Goal: Information Seeking & Learning: Learn about a topic

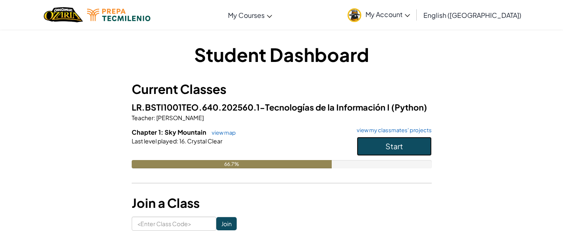
click at [385, 142] on span "Start" at bounding box center [393, 147] width 17 height 10
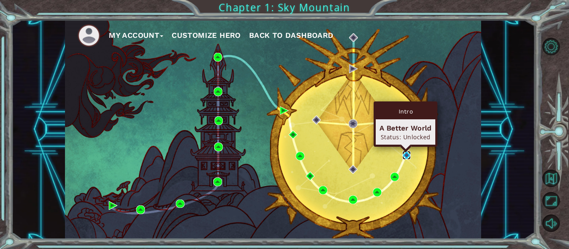
click at [406, 157] on img at bounding box center [406, 155] width 9 height 9
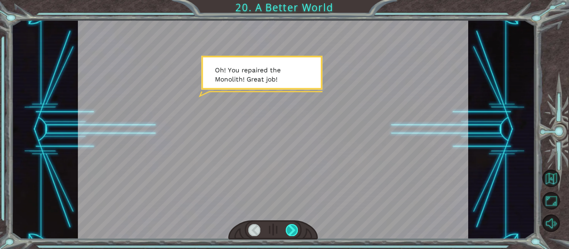
click at [294, 234] on div at bounding box center [292, 230] width 12 height 12
click at [291, 233] on div at bounding box center [292, 230] width 12 height 12
click at [290, 227] on div at bounding box center [292, 230] width 12 height 12
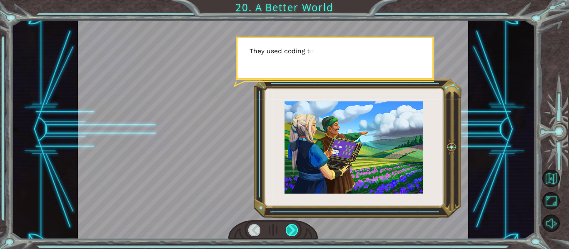
click at [291, 227] on div at bounding box center [292, 230] width 12 height 12
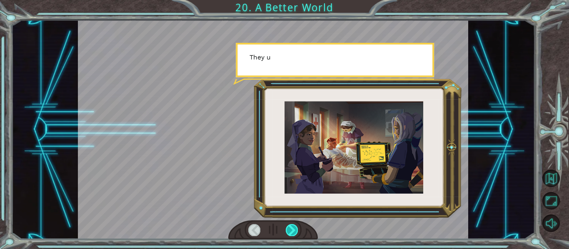
click at [291, 227] on div at bounding box center [292, 230] width 12 height 12
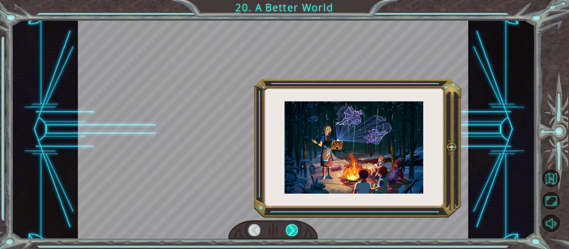
click at [291, 227] on div at bounding box center [292, 230] width 12 height 12
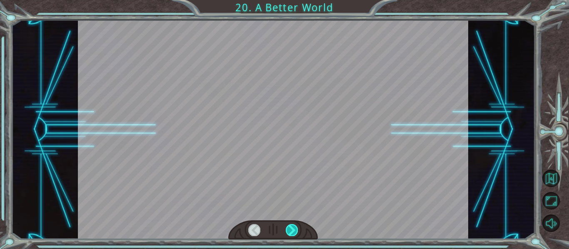
click at [291, 227] on div at bounding box center [292, 230] width 12 height 12
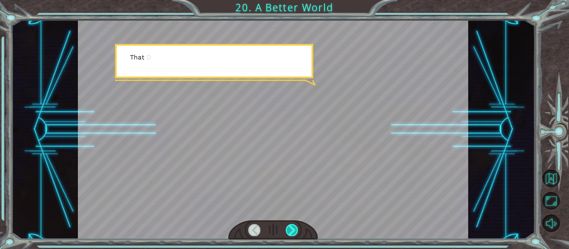
click at [291, 227] on div at bounding box center [292, 230] width 12 height 12
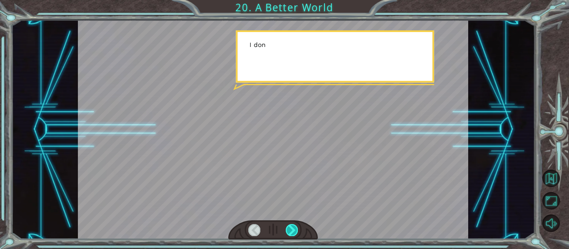
click at [291, 227] on div at bounding box center [292, 230] width 12 height 12
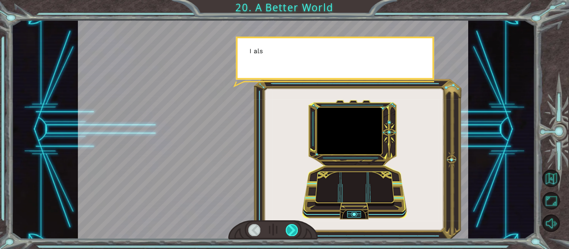
click at [291, 227] on div at bounding box center [292, 230] width 12 height 12
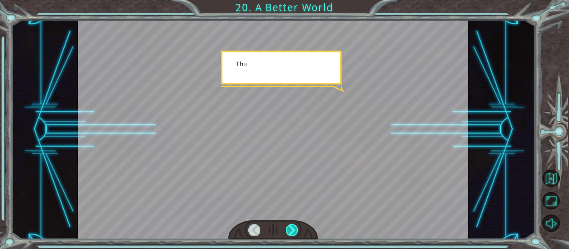
click at [291, 227] on div at bounding box center [292, 230] width 12 height 12
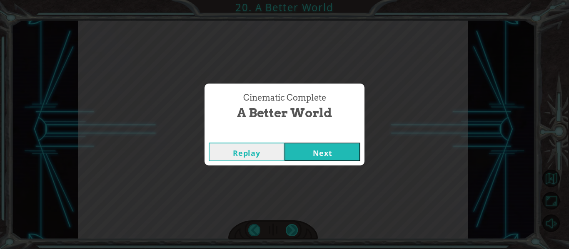
click at [291, 227] on div "Cinematic Complete A Better World Replay Next" at bounding box center [284, 124] width 569 height 249
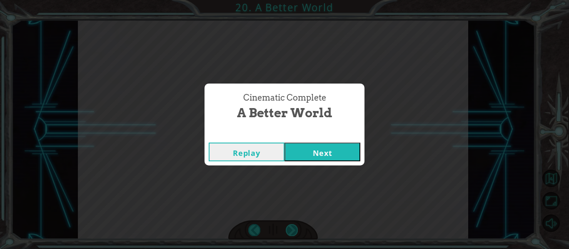
click at [291, 227] on div "Cinematic Complete A Better World Replay Next" at bounding box center [284, 124] width 569 height 249
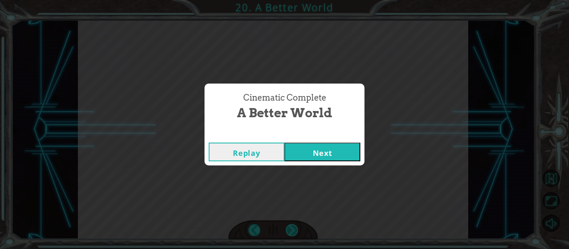
click at [291, 227] on div "Cinematic Complete A Better World Replay Next" at bounding box center [284, 124] width 569 height 249
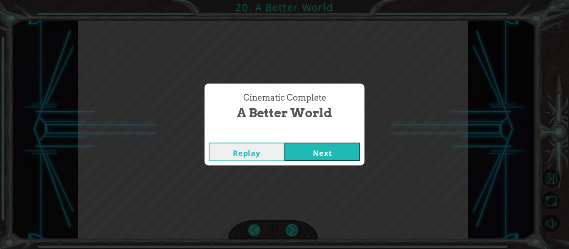
click at [291, 227] on div "Cinematic Complete A Better World Replay Next" at bounding box center [284, 124] width 569 height 249
click at [314, 151] on button "Next" at bounding box center [322, 152] width 76 height 19
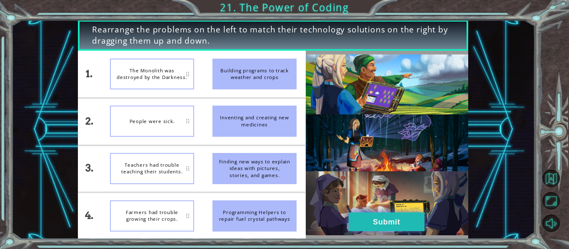
click at [386, 222] on button "Submit" at bounding box center [387, 222] width 76 height 19
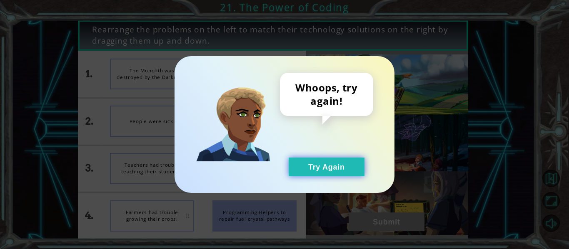
click at [325, 167] on button "Try Again" at bounding box center [327, 167] width 76 height 19
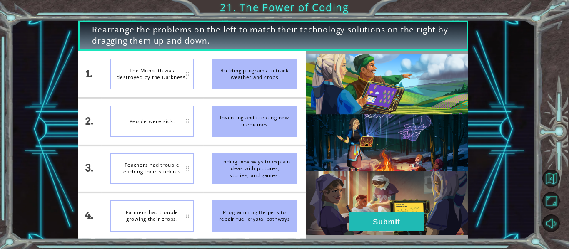
drag, startPoint x: 223, startPoint y: 71, endPoint x: 185, endPoint y: 76, distance: 38.6
click at [186, 76] on div "1. 2. 3. 4. The Monolith was destroyed by the Darkness. People were sick. Teach…" at bounding box center [192, 145] width 228 height 189
drag, startPoint x: 164, startPoint y: 240, endPoint x: 172, endPoint y: 215, distance: 25.9
click at [172, 215] on div "Rearrange the problems on the left to match their technology solutions on the r…" at bounding box center [284, 124] width 569 height 249
click at [360, 238] on div at bounding box center [387, 145] width 162 height 189
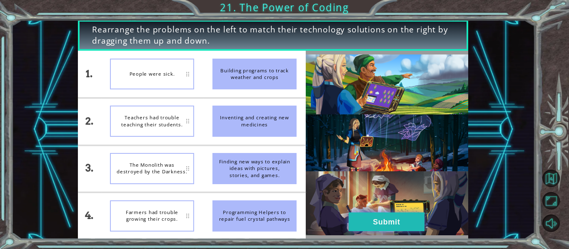
click at [365, 230] on button "Submit" at bounding box center [387, 222] width 76 height 19
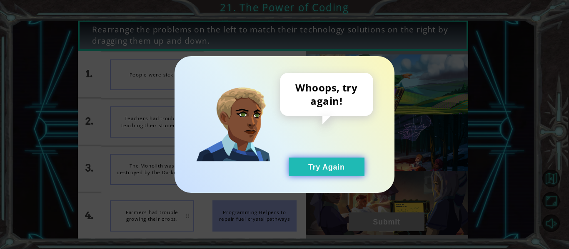
click at [326, 169] on button "Try Again" at bounding box center [327, 167] width 76 height 19
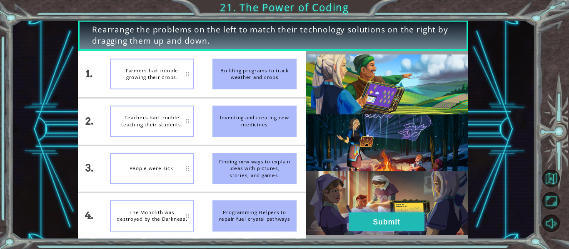
click at [374, 218] on button "Submit" at bounding box center [387, 222] width 76 height 19
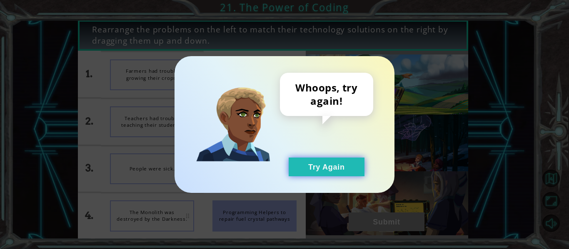
click at [349, 170] on button "Try Again" at bounding box center [327, 167] width 76 height 19
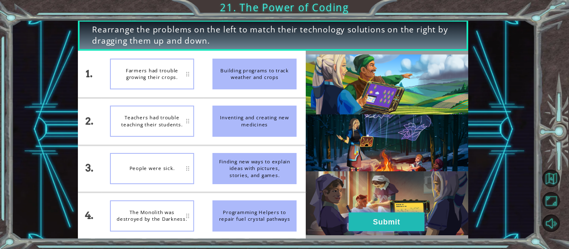
click at [375, 214] on button "Submit" at bounding box center [387, 222] width 76 height 19
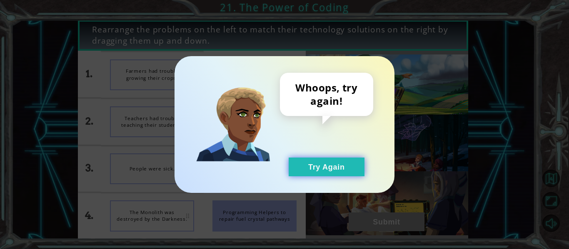
click at [344, 176] on div "Whoops, try again! Try Again" at bounding box center [284, 124] width 220 height 137
click at [343, 175] on button "Try Again" at bounding box center [327, 167] width 76 height 19
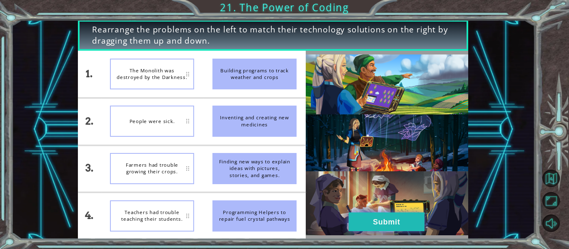
click at [404, 220] on button "Submit" at bounding box center [387, 222] width 76 height 19
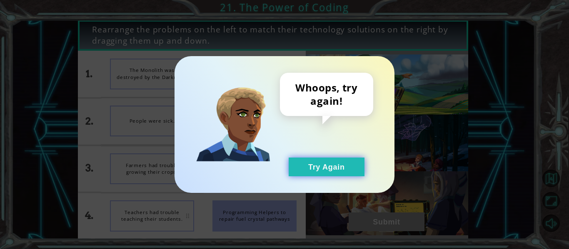
click at [341, 169] on button "Try Again" at bounding box center [327, 167] width 76 height 19
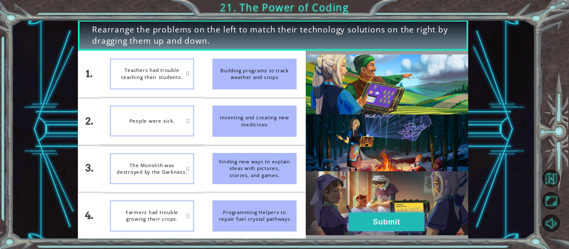
click at [375, 227] on button "Submit" at bounding box center [387, 222] width 76 height 19
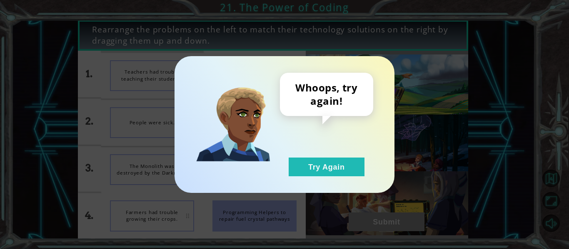
click at [326, 179] on div "Whoops, try again! Try Again" at bounding box center [284, 124] width 220 height 137
click at [324, 173] on button "Try Again" at bounding box center [327, 167] width 76 height 19
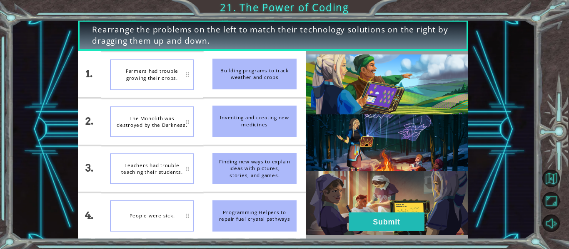
click at [156, 89] on div "Farmers had trouble growing their crops." at bounding box center [152, 75] width 84 height 31
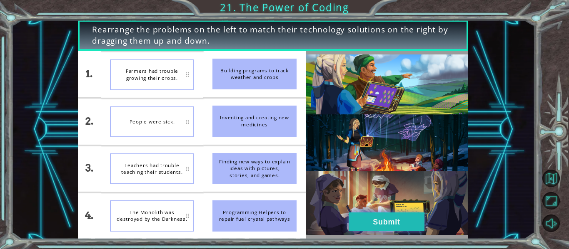
click at [381, 225] on button "Submit" at bounding box center [387, 222] width 76 height 19
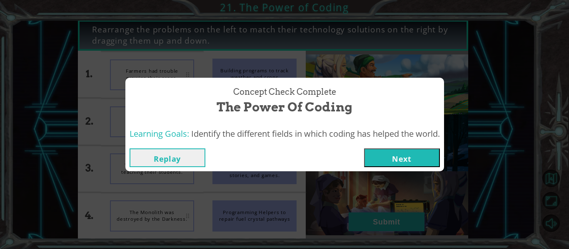
click at [381, 225] on div "Concept Check Complete The Power of Coding Learning Goals: Identify the differe…" at bounding box center [284, 124] width 569 height 249
click at [401, 169] on div "Replay Next" at bounding box center [284, 158] width 319 height 27
click at [406, 163] on button "Next" at bounding box center [402, 158] width 76 height 19
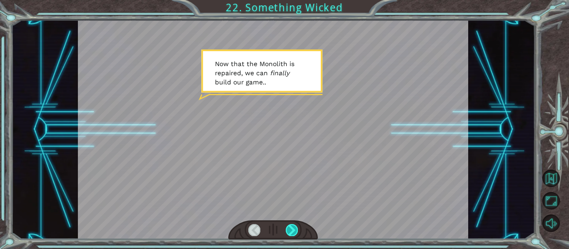
click at [291, 235] on div at bounding box center [292, 230] width 12 height 12
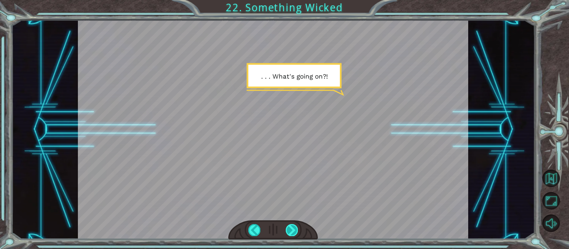
click at [292, 234] on div at bounding box center [292, 230] width 12 height 12
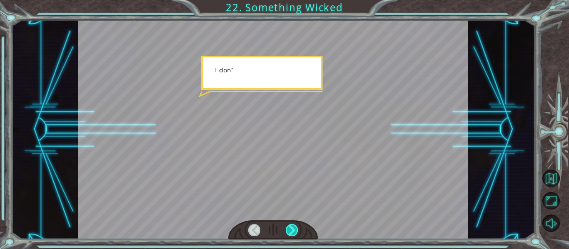
click at [292, 234] on div at bounding box center [292, 230] width 12 height 12
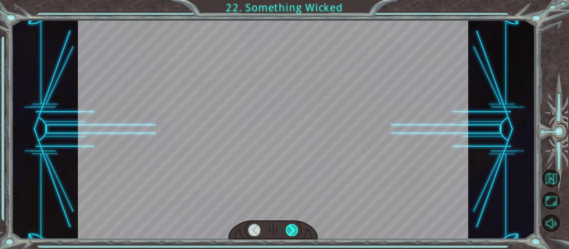
click at [292, 234] on div at bounding box center [292, 230] width 12 height 12
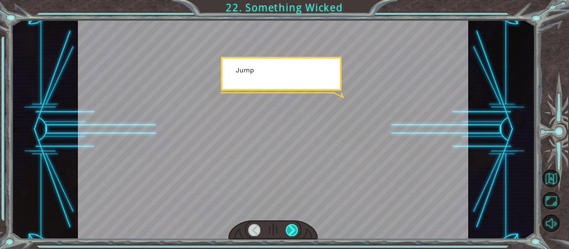
click at [292, 234] on div at bounding box center [292, 230] width 12 height 12
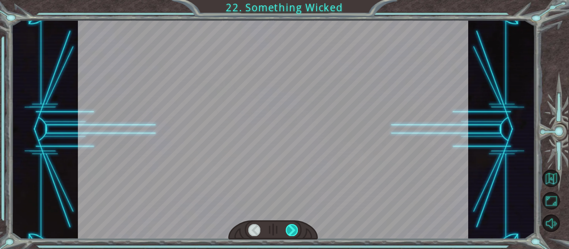
click at [292, 234] on div at bounding box center [292, 230] width 12 height 12
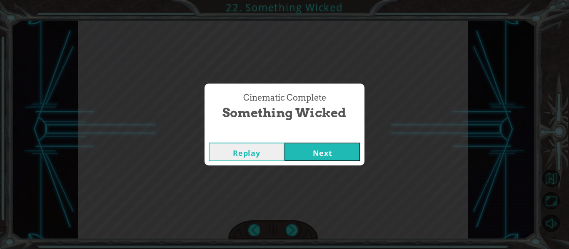
click at [322, 142] on div "Replay Next" at bounding box center [284, 152] width 160 height 27
click at [324, 146] on button "Next" at bounding box center [322, 152] width 76 height 19
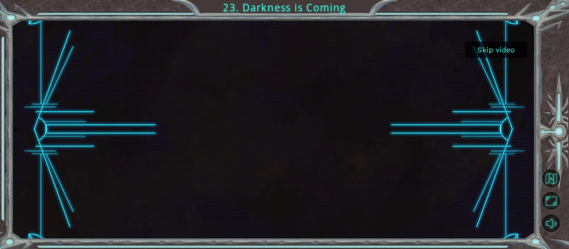
click at [511, 46] on button "Skip video" at bounding box center [496, 50] width 62 height 16
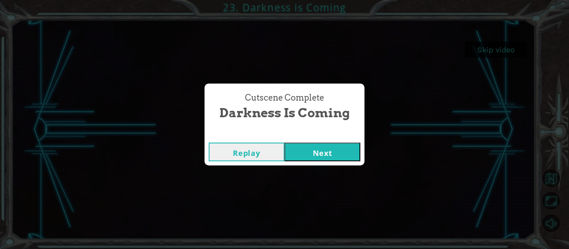
click at [328, 155] on button "Next" at bounding box center [322, 152] width 76 height 19
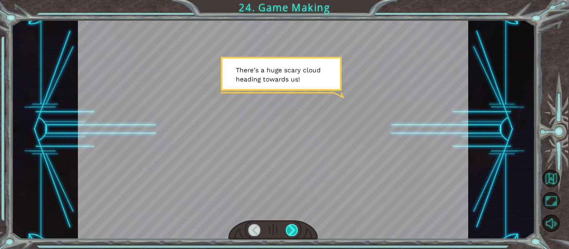
click at [296, 230] on div at bounding box center [292, 230] width 12 height 12
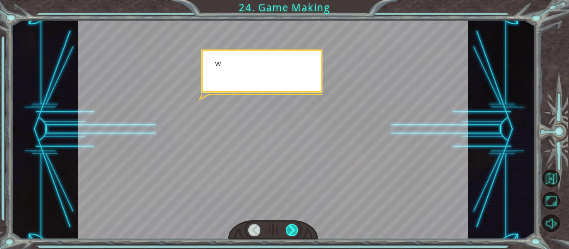
click at [296, 230] on div at bounding box center [292, 230] width 12 height 12
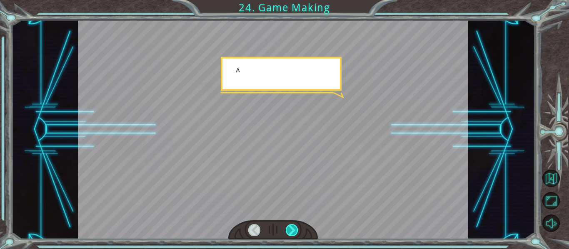
click at [296, 230] on div at bounding box center [292, 230] width 12 height 12
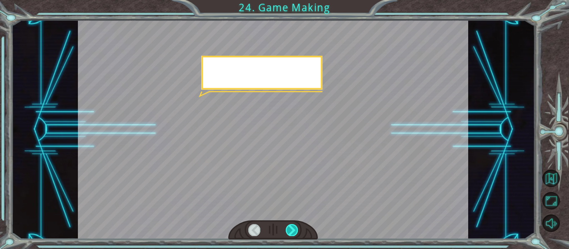
click at [296, 230] on div at bounding box center [292, 230] width 12 height 12
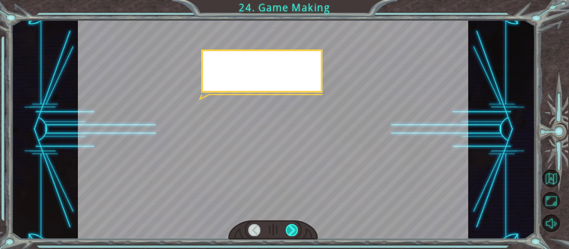
click at [296, 230] on div at bounding box center [292, 230] width 12 height 12
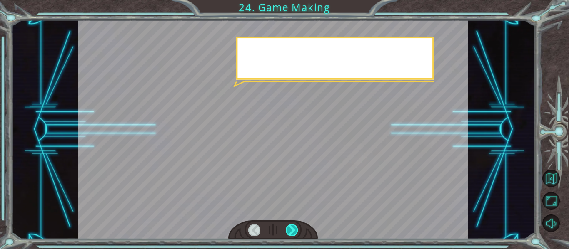
click at [296, 230] on div at bounding box center [292, 230] width 12 height 12
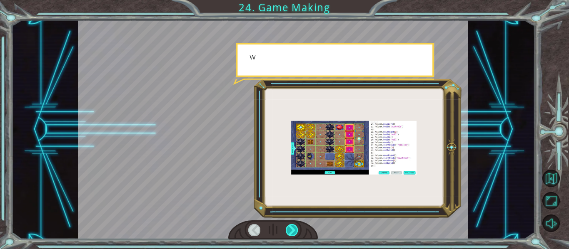
click at [296, 230] on div at bounding box center [292, 230] width 12 height 12
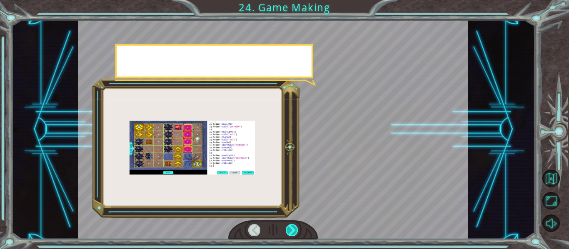
click at [296, 230] on div at bounding box center [292, 230] width 12 height 12
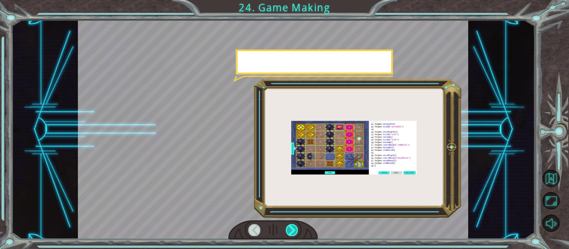
click at [296, 230] on div at bounding box center [292, 230] width 12 height 12
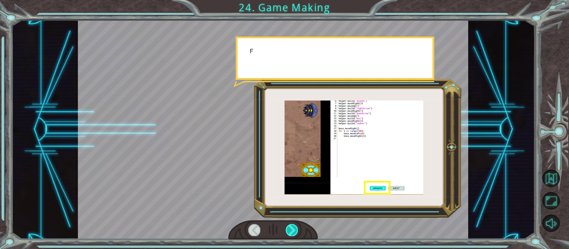
click at [296, 230] on div at bounding box center [292, 230] width 12 height 12
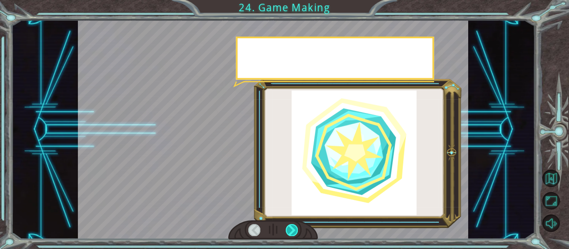
click at [296, 230] on div at bounding box center [292, 230] width 12 height 12
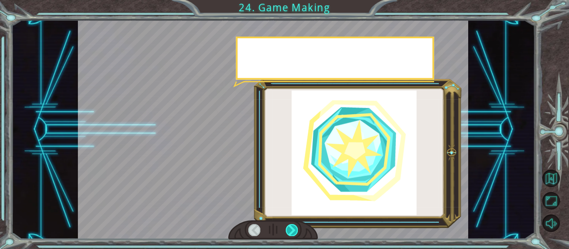
click at [296, 230] on div at bounding box center [292, 230] width 12 height 12
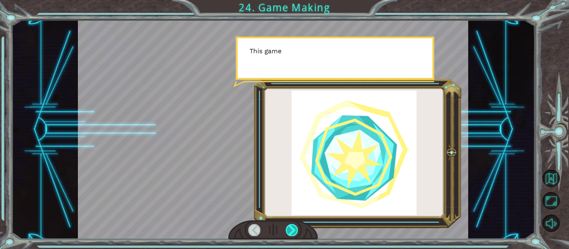
click at [296, 230] on div at bounding box center [292, 230] width 12 height 12
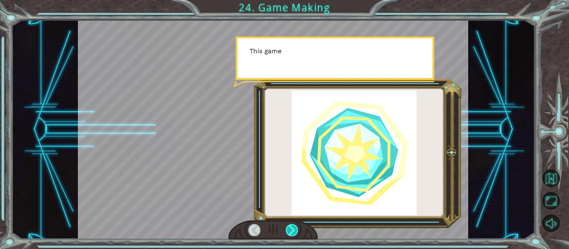
click at [296, 230] on div at bounding box center [292, 230] width 12 height 12
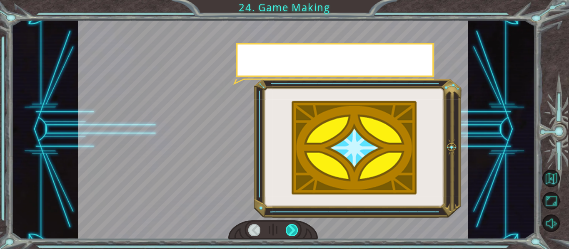
click at [296, 230] on div at bounding box center [292, 230] width 12 height 12
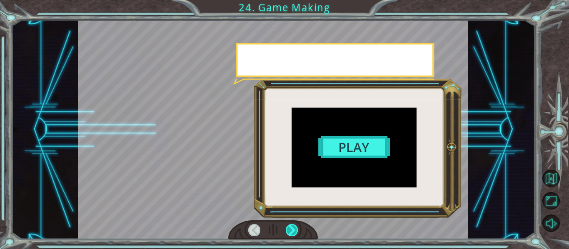
click at [296, 230] on div at bounding box center [292, 230] width 12 height 12
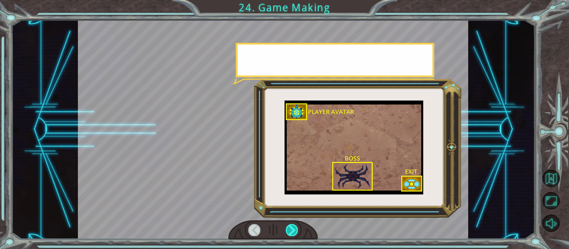
click at [296, 230] on div at bounding box center [292, 230] width 12 height 12
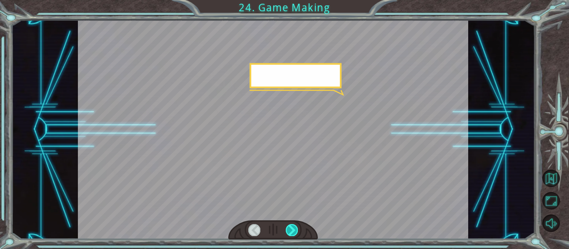
click at [296, 230] on div at bounding box center [292, 230] width 12 height 12
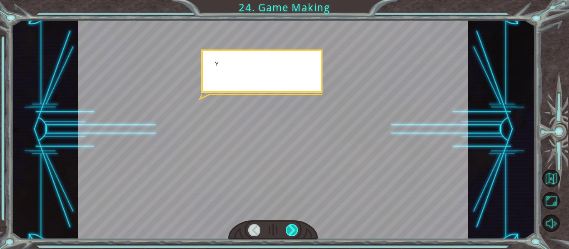
click at [296, 230] on div at bounding box center [292, 230] width 12 height 12
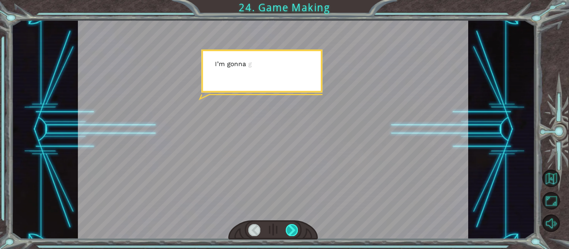
click at [296, 230] on div at bounding box center [292, 230] width 12 height 12
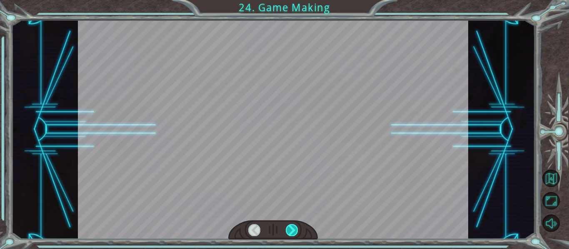
click at [296, 230] on div at bounding box center [292, 230] width 12 height 12
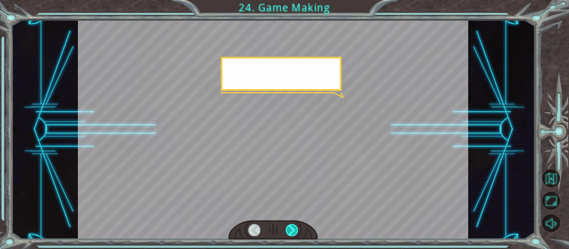
click at [296, 230] on div at bounding box center [292, 230] width 12 height 12
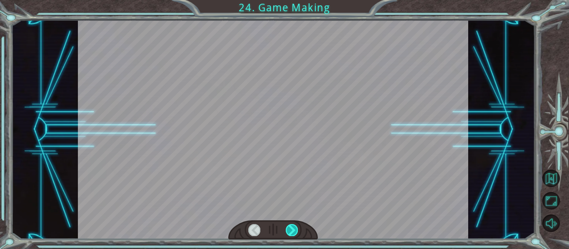
click at [296, 230] on div at bounding box center [292, 230] width 12 height 12
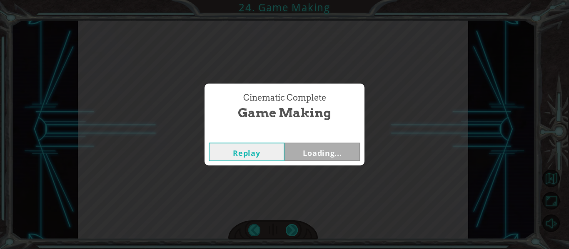
click at [296, 230] on div "Cinematic Complete Game Making Replay Loading..." at bounding box center [284, 124] width 569 height 249
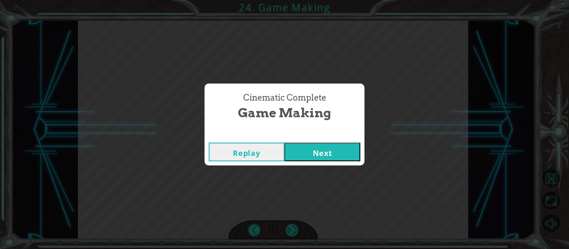
click at [296, 230] on div "Cinematic Complete Game Making Replay Next" at bounding box center [284, 124] width 569 height 249
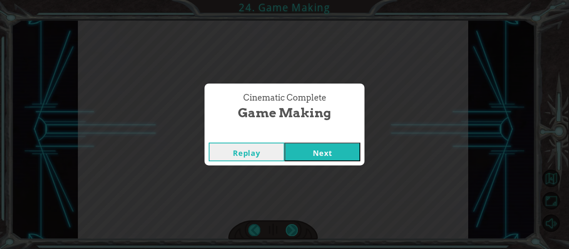
click at [296, 230] on div "Cinematic Complete Game Making Replay Next" at bounding box center [284, 124] width 569 height 249
click at [363, 179] on div "Cinematic Complete Game Making Replay Next" at bounding box center [284, 124] width 569 height 249
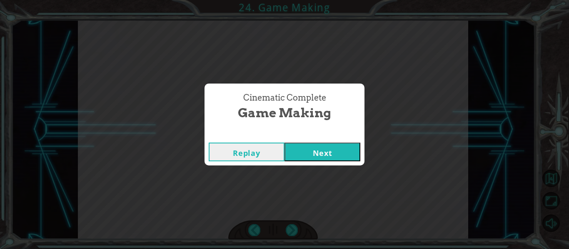
click at [363, 179] on div "Cinematic Complete Game Making Replay Next" at bounding box center [284, 124] width 569 height 249
click at [333, 157] on button "Next" at bounding box center [322, 152] width 76 height 19
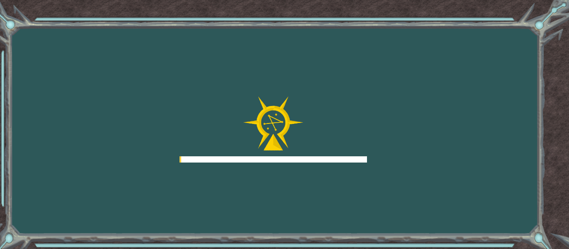
click at [329, 155] on div at bounding box center [272, 130] width 187 height 67
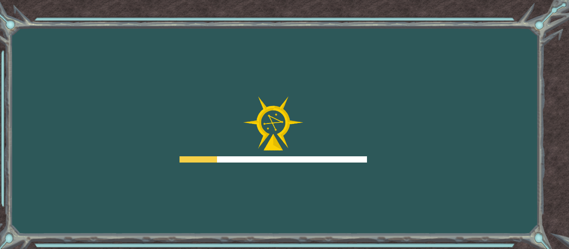
click at [329, 155] on div at bounding box center [272, 130] width 187 height 67
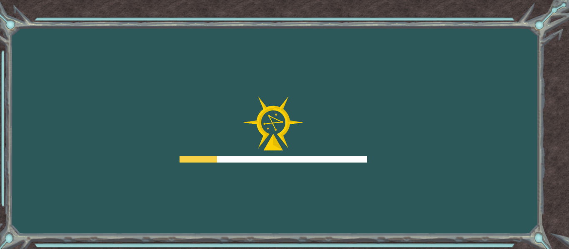
click at [329, 155] on div at bounding box center [272, 130] width 187 height 67
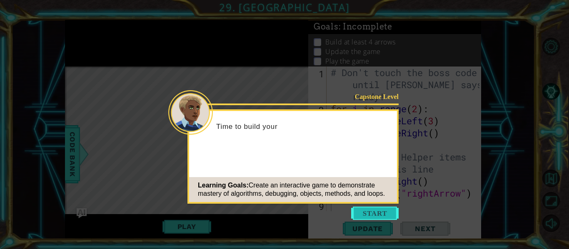
click at [363, 208] on body "1 ההההההההההההההההההההההההההההההההההההההההההההההההההההההההההההההההההההההההההההה…" at bounding box center [284, 124] width 569 height 249
click at [363, 208] on button "Start" at bounding box center [374, 213] width 47 height 13
click at [363, 208] on icon at bounding box center [284, 124] width 569 height 249
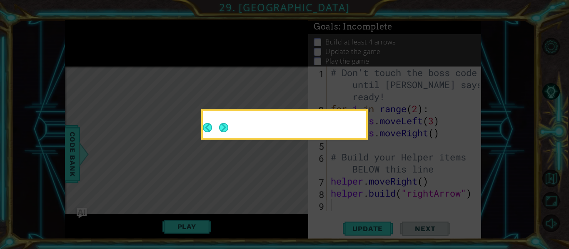
click at [363, 208] on icon at bounding box center [284, 124] width 569 height 249
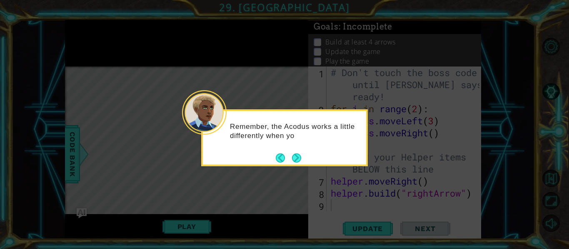
click at [299, 159] on button "Next" at bounding box center [297, 158] width 10 height 10
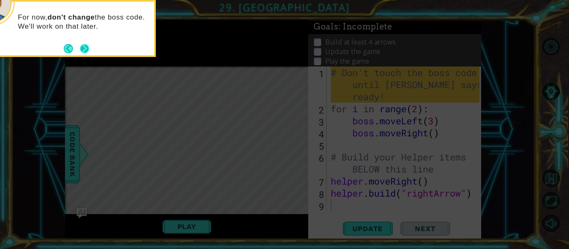
click at [85, 50] on button "Next" at bounding box center [84, 48] width 9 height 9
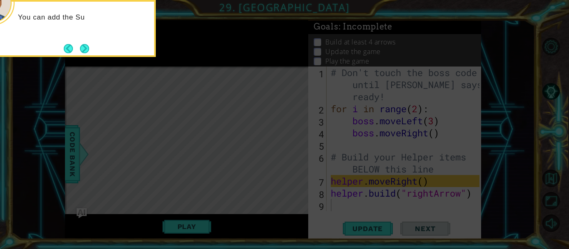
click at [85, 50] on button "Next" at bounding box center [84, 48] width 9 height 9
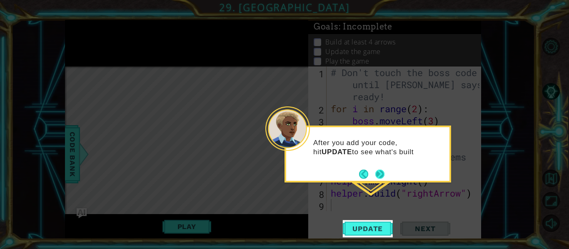
click at [378, 170] on button "Next" at bounding box center [379, 174] width 9 height 9
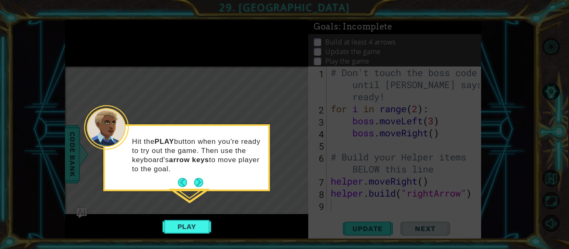
drag, startPoint x: 378, startPoint y: 169, endPoint x: 365, endPoint y: 156, distance: 18.6
click at [379, 150] on icon at bounding box center [284, 124] width 569 height 249
click at [199, 186] on button "Next" at bounding box center [198, 182] width 9 height 9
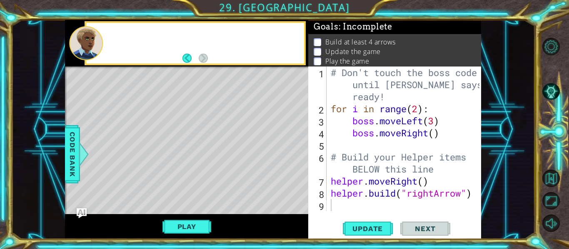
click at [199, 186] on div "Level Map" at bounding box center [257, 189] width 385 height 245
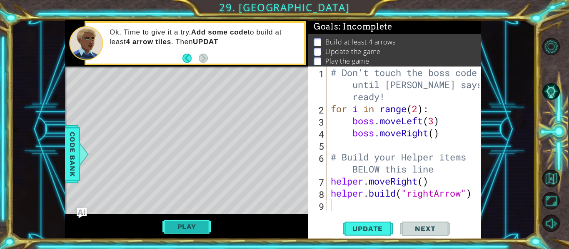
click at [189, 220] on div "Play" at bounding box center [186, 226] width 243 height 25
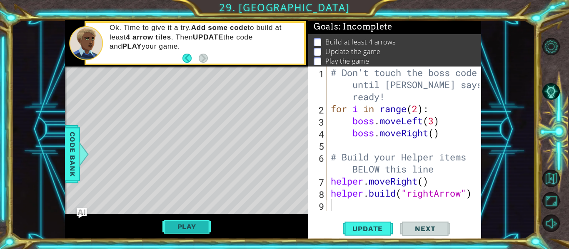
click at [182, 231] on button "Play" at bounding box center [186, 227] width 49 height 16
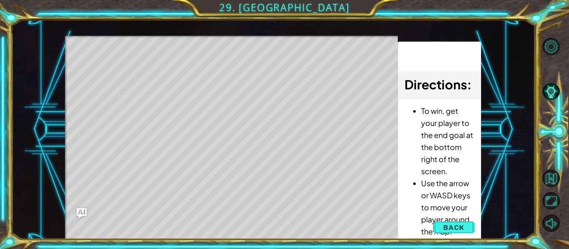
click at [259, 196] on div "Level Map" at bounding box center [257, 158] width 385 height 245
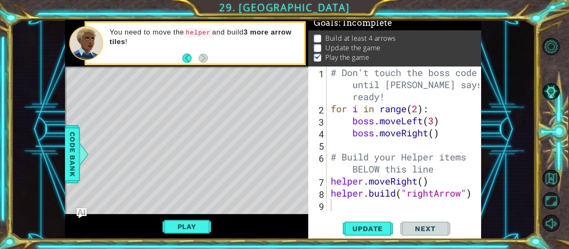
scroll to position [7, 0]
click at [191, 223] on button "Play" at bounding box center [186, 227] width 49 height 16
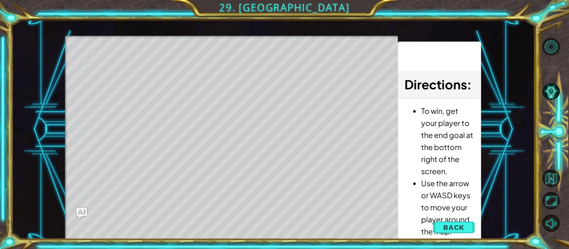
click at [239, 205] on div "Level Map" at bounding box center [257, 158] width 385 height 245
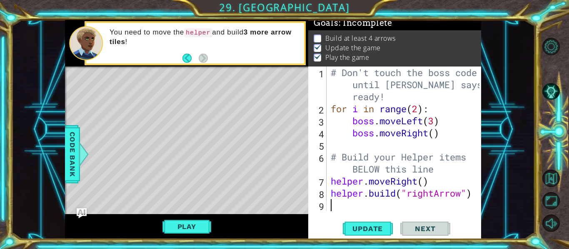
click at [347, 208] on div "# Don't touch the boss code until [PERSON_NAME] says you're ready! for i in ran…" at bounding box center [406, 163] width 155 height 193
click at [162, 87] on div "Level Map" at bounding box center [257, 189] width 385 height 245
click at [360, 210] on div "# Don't touch the boss code until [PERSON_NAME] says you're ready! for i in ran…" at bounding box center [406, 163] width 155 height 193
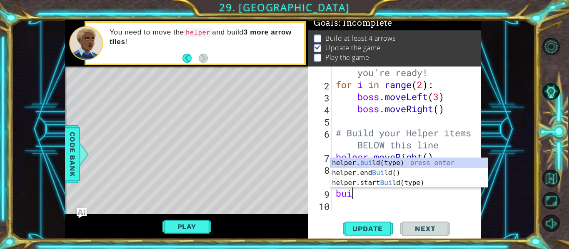
scroll to position [0, 0]
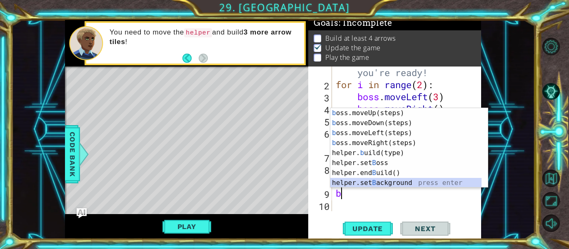
click at [359, 182] on div "b oss.moveUp(steps) press enter b oss.moveDown(steps) press enter b oss.moveLef…" at bounding box center [405, 158] width 151 height 100
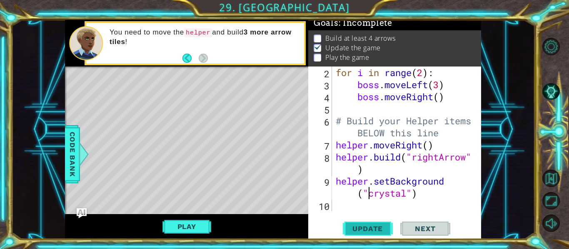
type textarea "helper.setBackground("crystal")"
click at [371, 229] on span "Update" at bounding box center [367, 229] width 47 height 8
click at [190, 223] on button "Play" at bounding box center [186, 227] width 49 height 16
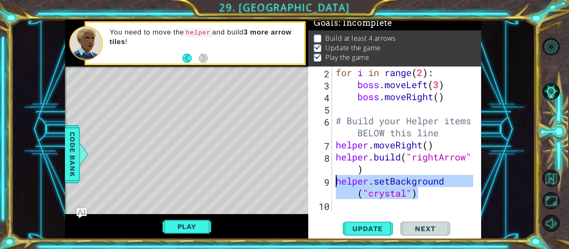
drag, startPoint x: 432, startPoint y: 199, endPoint x: 333, endPoint y: 179, distance: 101.3
click at [333, 179] on div "helper.setBackground("crystal") 2 3 4 5 6 7 8 9 10 for i in range ( 2 ) : boss …" at bounding box center [393, 139] width 171 height 145
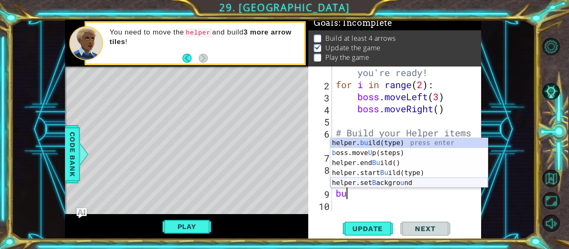
click at [383, 185] on div "helper. bu ild(type) press enter b oss.move U p(steps) press enter helper.end B…" at bounding box center [408, 173] width 157 height 70
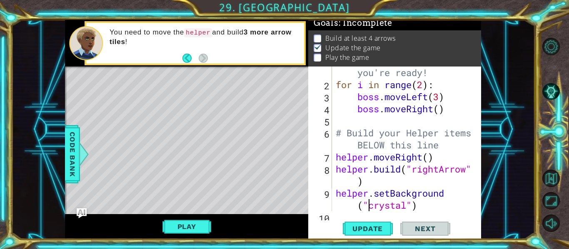
scroll to position [36, 0]
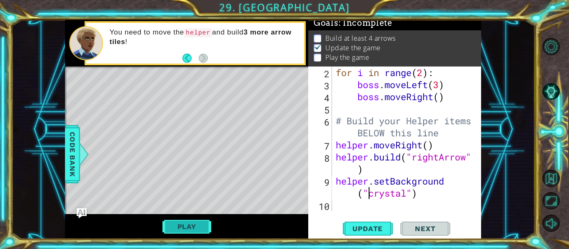
type textarea "helper.setBackground("crystal")"
click at [205, 221] on button "Play" at bounding box center [186, 227] width 49 height 16
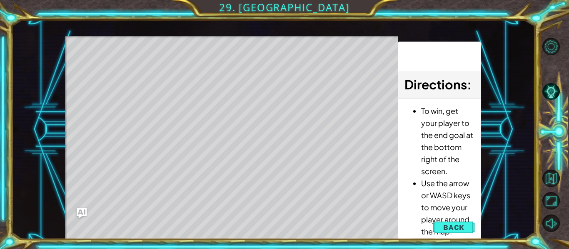
click at [306, 156] on div "Level Map" at bounding box center [257, 158] width 385 height 245
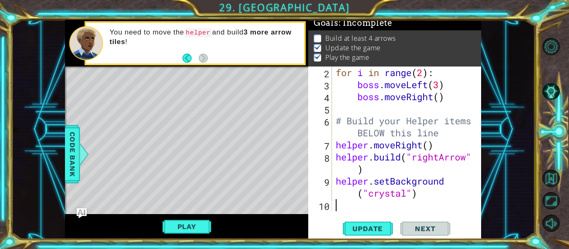
click at [431, 205] on div "for i in range ( 2 ) : boss . moveLeft ( 3 ) boss . moveRight ( ) # Build your …" at bounding box center [405, 151] width 143 height 169
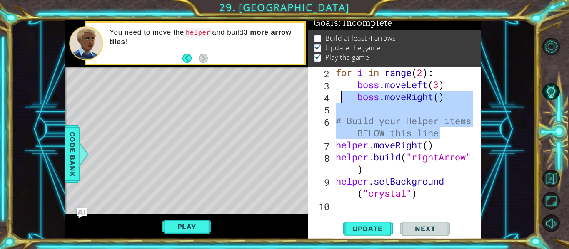
drag, startPoint x: 448, startPoint y: 137, endPoint x: 337, endPoint y: 109, distance: 114.5
click at [337, 109] on div "for i in range ( 2 ) : boss . moveLeft ( 3 ) boss . moveRight ( ) # Build your …" at bounding box center [405, 151] width 143 height 169
type textarea "# Build your Helper items BELOW this line"
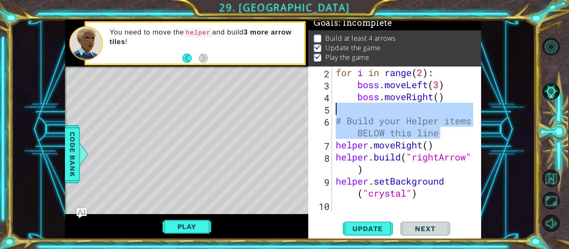
type textarea "# Build your Helper items BELOW this line"
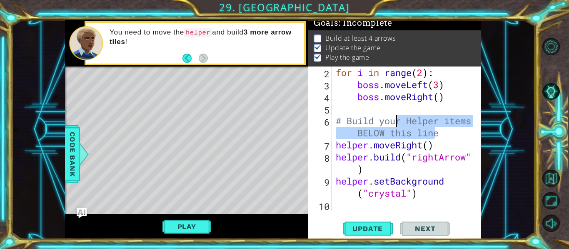
drag, startPoint x: 437, startPoint y: 130, endPoint x: 426, endPoint y: 130, distance: 10.4
click at [398, 125] on div "for i in range ( 2 ) : boss . moveLeft ( 3 ) boss . moveRight ( ) # Build your …" at bounding box center [405, 151] width 143 height 169
drag, startPoint x: 441, startPoint y: 135, endPoint x: 331, endPoint y: 126, distance: 110.3
click at [331, 126] on div "# Build your Helper items BELOW this line 2 3 4 5 6 7 8 9 10 for i in range ( 2…" at bounding box center [393, 139] width 171 height 145
click at [360, 210] on div "for i in range ( 2 ) : boss . moveLeft ( 3 ) boss . moveRight ( ) # Build your …" at bounding box center [405, 151] width 143 height 169
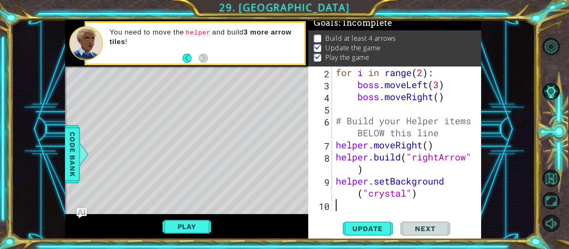
paste textarea "# Build your Helper items BELOW this line"
type textarea "# Build your Helper items BELOW this line"
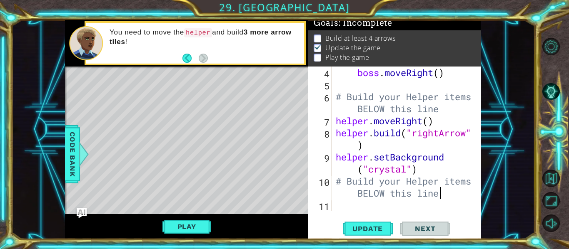
scroll to position [72, 0]
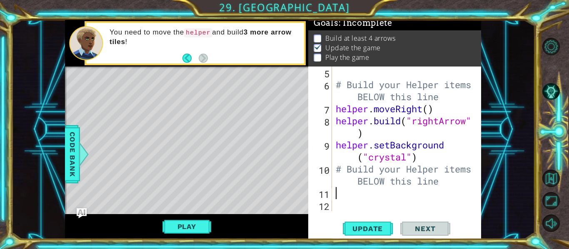
paste textarea "# Build your Helper items BELOW this line"
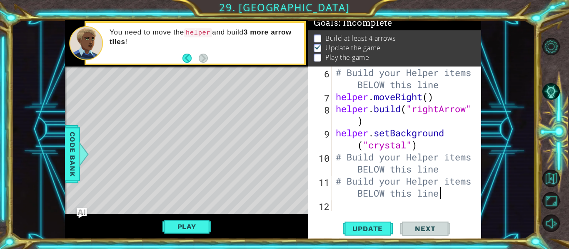
scroll to position [85, 0]
click at [374, 229] on span "Update" at bounding box center [367, 229] width 47 height 8
click at [185, 226] on button "Play" at bounding box center [186, 227] width 49 height 16
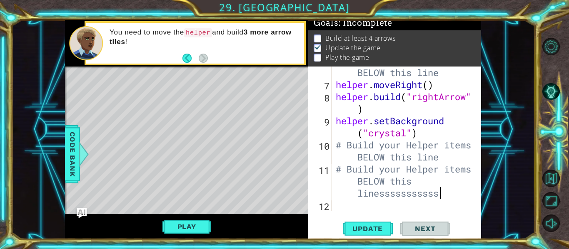
scroll to position [97, 0]
drag, startPoint x: 445, startPoint y: 194, endPoint x: 322, endPoint y: 145, distance: 132.9
click at [322, 145] on div "# Build your Helper items BELOW this linessssssssssssssssssssss 6 7 8 9 10 11 1…" at bounding box center [393, 139] width 171 height 145
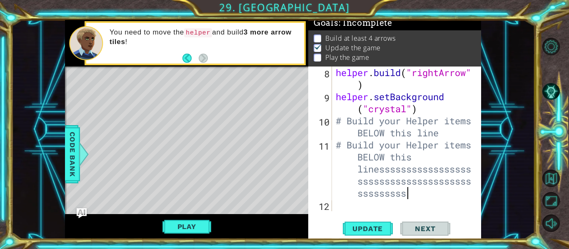
scroll to position [0, 22]
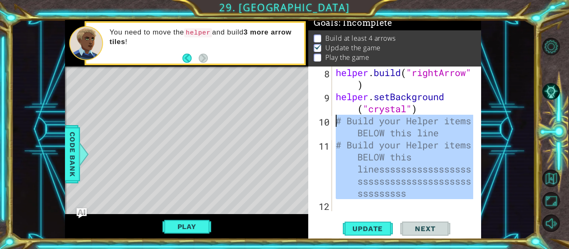
drag, startPoint x: 434, startPoint y: 207, endPoint x: 330, endPoint y: 120, distance: 136.2
click at [330, 120] on div "# Build your Helper items BELOW this linessssssssssssssssssssssssssssssssssssss…" at bounding box center [393, 139] width 171 height 145
type textarea "# Build your Helper items BELOW this line # Build your Helper items BELOW this …"
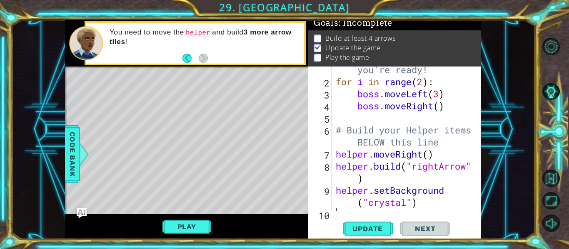
scroll to position [32, 0]
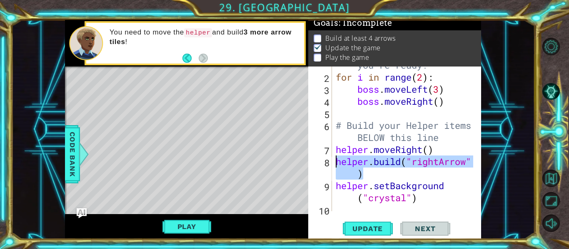
drag, startPoint x: 390, startPoint y: 170, endPoint x: 338, endPoint y: 164, distance: 52.8
click at [338, 164] on div "# Don't touch the boss code until [PERSON_NAME] says you're ready! for i in ran…" at bounding box center [405, 131] width 143 height 193
type textarea "[DOMAIN_NAME]("rightArrow")"
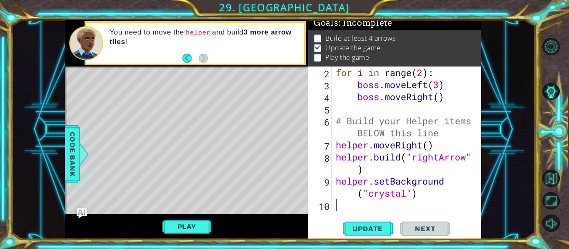
scroll to position [36, 0]
click at [382, 205] on div "for i in range ( 2 ) : boss . moveLeft ( 3 ) boss . moveRight ( ) # Build your …" at bounding box center [405, 151] width 143 height 169
paste textarea "[DOMAIN_NAME]("rightArrow")"
type textarea "[DOMAIN_NAME]("rightArrow")"
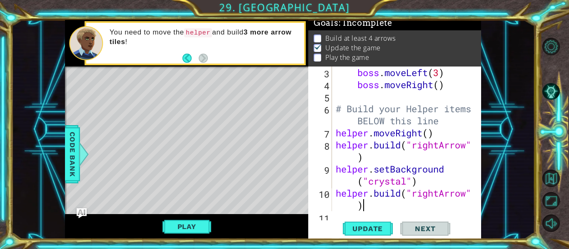
scroll to position [60, 0]
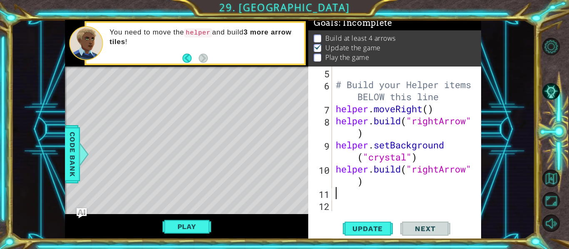
paste textarea "[DOMAIN_NAME]("rightArrow")"
type textarea "[DOMAIN_NAME]("rightArrow")"
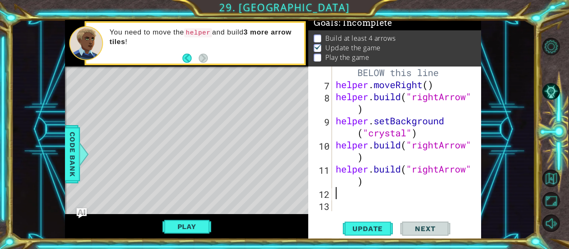
paste textarea "[DOMAIN_NAME]("rightArrow")"
type textarea "[DOMAIN_NAME]("rightArrow")"
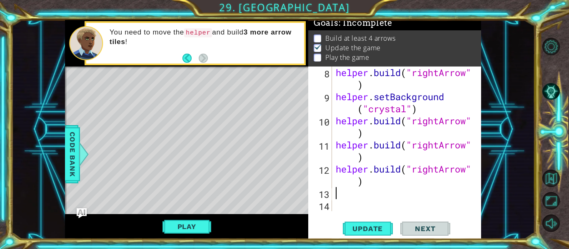
scroll to position [121, 0]
click at [366, 223] on button "Update" at bounding box center [368, 229] width 50 height 17
drag, startPoint x: 183, startPoint y: 222, endPoint x: 189, endPoint y: 225, distance: 6.1
click at [184, 222] on button "Play" at bounding box center [186, 227] width 49 height 16
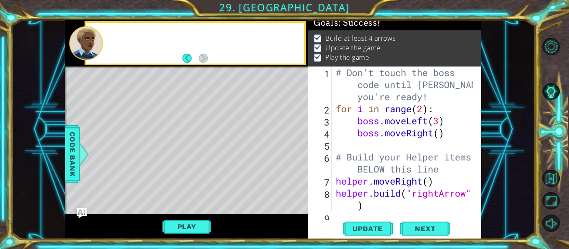
scroll to position [0, 0]
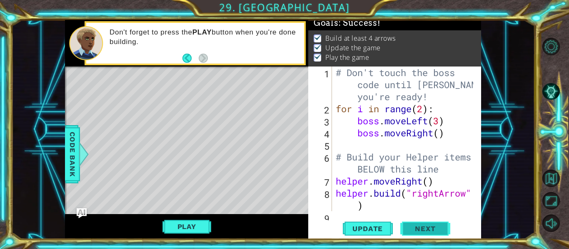
click at [422, 234] on button "Next" at bounding box center [425, 230] width 50 height 17
click at [414, 230] on body "1 ההההההההההההההההההההההההההההההההההההההההההההההההההההההההההההההההההההההההההההה…" at bounding box center [284, 124] width 569 height 249
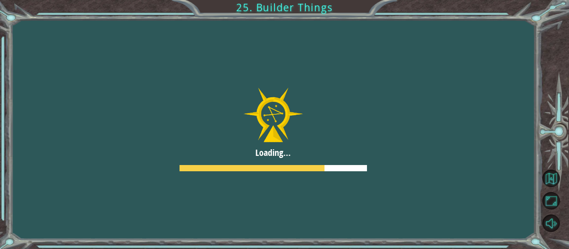
click at [369, 182] on div at bounding box center [273, 130] width 569 height 320
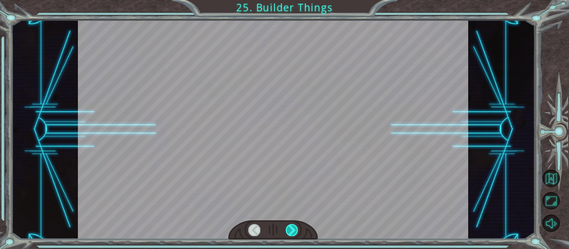
click at [297, 227] on div at bounding box center [292, 230] width 12 height 12
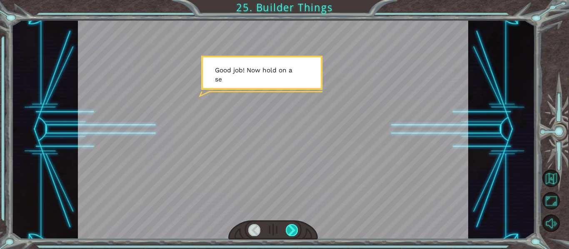
click at [297, 227] on div at bounding box center [292, 230] width 12 height 12
click at [296, 227] on div at bounding box center [292, 230] width 12 height 12
click at [294, 229] on div at bounding box center [292, 230] width 12 height 12
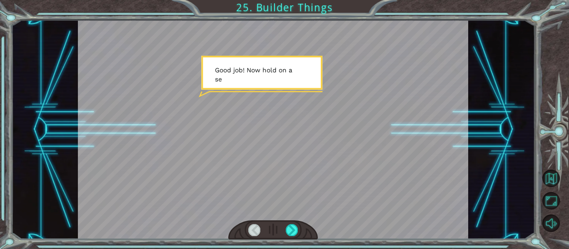
click at [294, 229] on div at bounding box center [292, 230] width 12 height 12
click at [293, 229] on div at bounding box center [292, 230] width 12 height 12
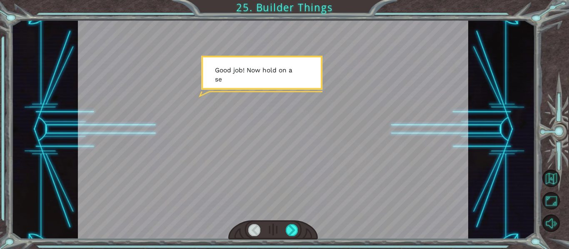
click at [293, 229] on div at bounding box center [292, 230] width 12 height 12
click at [294, 229] on div at bounding box center [292, 230] width 12 height 12
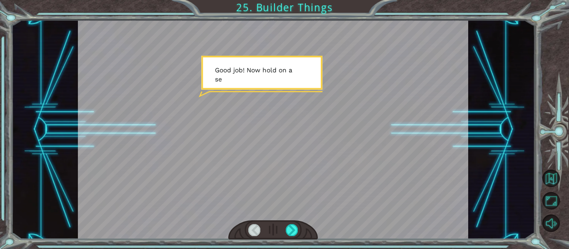
click at [294, 229] on div at bounding box center [292, 230] width 12 height 12
click at [296, 226] on div at bounding box center [292, 230] width 12 height 12
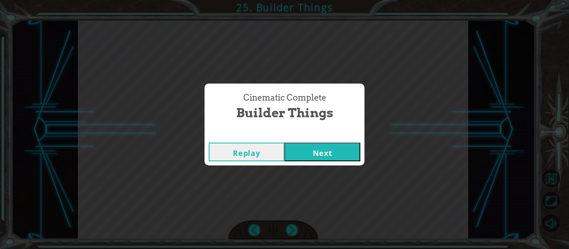
click at [332, 145] on button "Next" at bounding box center [322, 152] width 76 height 19
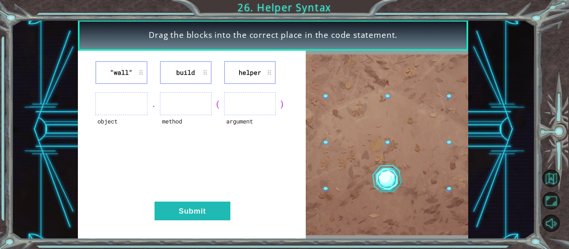
drag, startPoint x: 168, startPoint y: 100, endPoint x: 190, endPoint y: 93, distance: 23.1
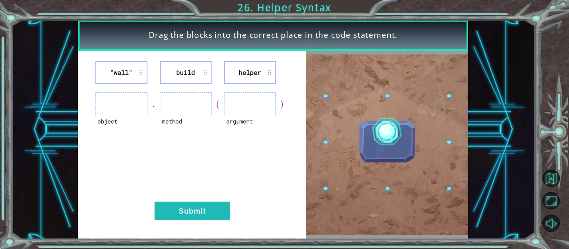
click at [190, 92] on div ""wall" build helper object . method ( argument ) Submit" at bounding box center [192, 145] width 228 height 189
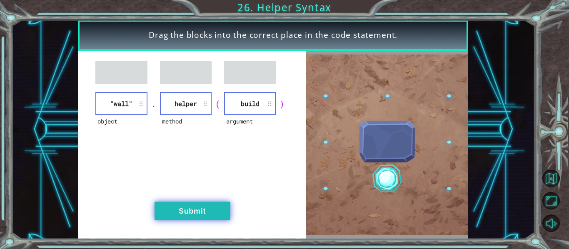
click at [193, 209] on button "Submit" at bounding box center [193, 211] width 76 height 19
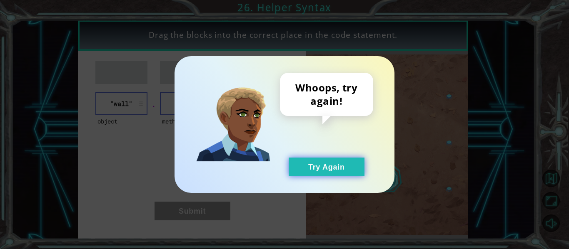
click at [301, 174] on button "Try Again" at bounding box center [327, 167] width 76 height 19
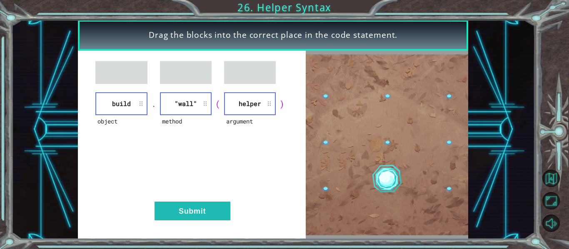
click at [193, 226] on div "object build . method "wall" ( argument helper ) Submit" at bounding box center [192, 145] width 228 height 189
click at [192, 214] on button "Submit" at bounding box center [193, 211] width 76 height 19
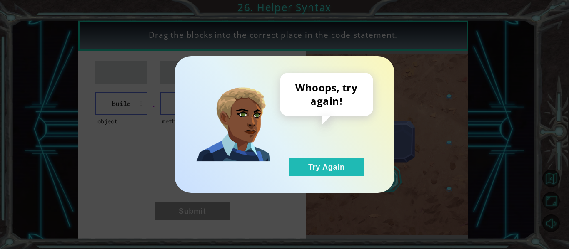
click at [328, 183] on div "Whoops, try again! Try Again" at bounding box center [284, 124] width 220 height 137
click at [339, 161] on button "Try Again" at bounding box center [327, 167] width 76 height 19
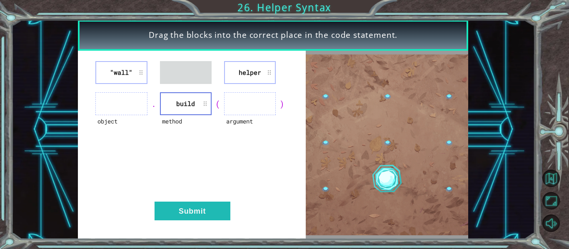
click at [117, 115] on div "object" at bounding box center [121, 103] width 52 height 23
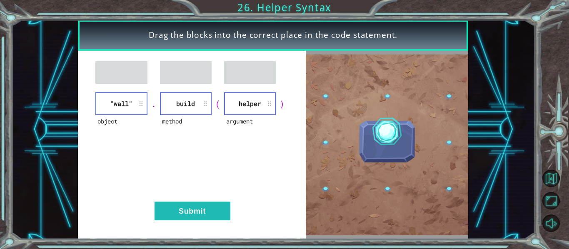
click at [196, 201] on div "object "wall" . method build ( argument helper ) Submit" at bounding box center [192, 145] width 228 height 189
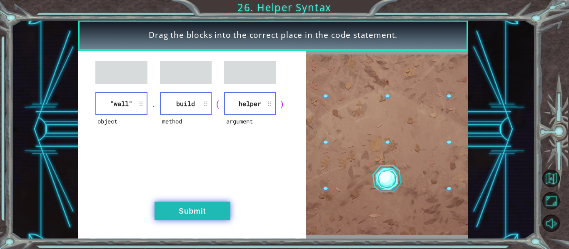
click at [191, 214] on button "Submit" at bounding box center [193, 211] width 76 height 19
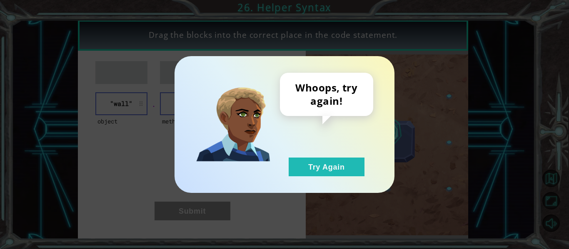
click at [327, 190] on div "Whoops, try again! Try Again" at bounding box center [284, 124] width 220 height 137
click at [329, 179] on div "Whoops, try again! Try Again" at bounding box center [284, 124] width 220 height 137
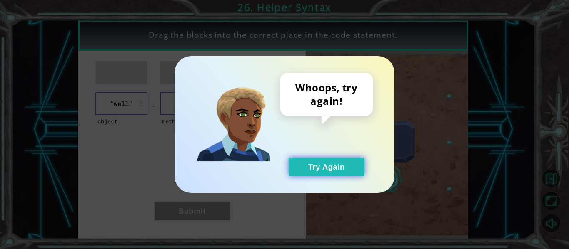
click at [331, 172] on button "Try Again" at bounding box center [327, 167] width 76 height 19
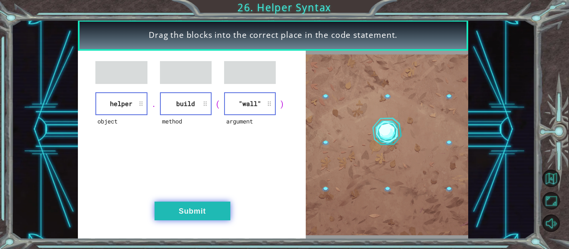
click at [198, 203] on div "object helper . method build ( argument "wall" ) Submit" at bounding box center [192, 145] width 228 height 189
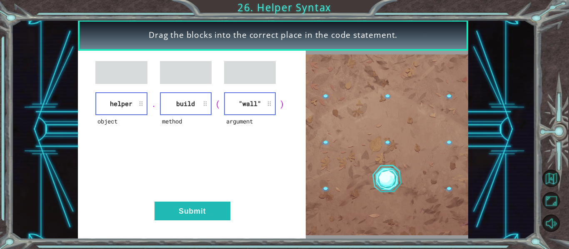
click at [201, 202] on div "object helper . method build ( argument "wall" ) Submit" at bounding box center [192, 145] width 228 height 189
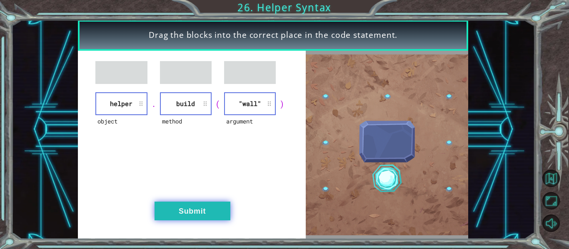
click at [200, 206] on button "Submit" at bounding box center [193, 211] width 76 height 19
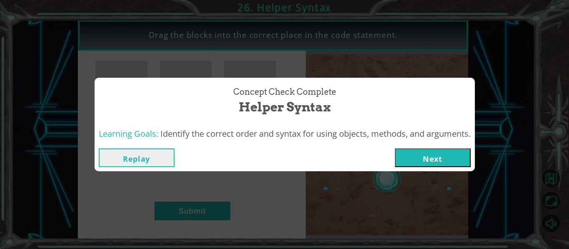
click at [460, 160] on button "Next" at bounding box center [433, 158] width 76 height 19
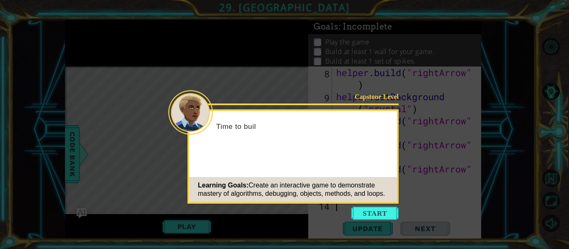
scroll to position [121, 0]
click at [384, 212] on button "Start" at bounding box center [374, 213] width 47 height 13
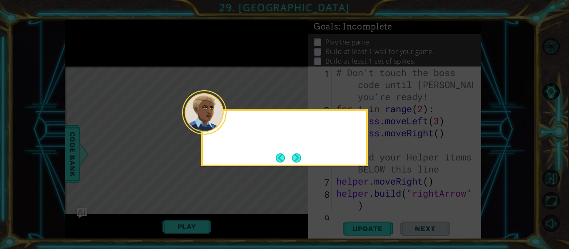
scroll to position [0, 0]
click at [296, 157] on button "Next" at bounding box center [297, 158] width 10 height 10
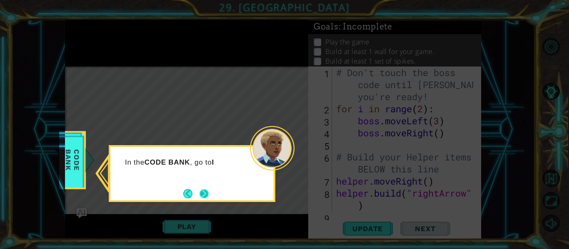
click at [200, 196] on button "Next" at bounding box center [204, 194] width 10 height 10
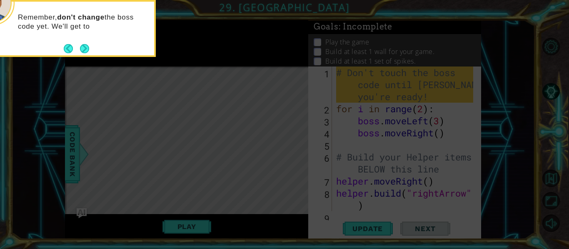
click at [81, 48] on button "Next" at bounding box center [84, 48] width 10 height 10
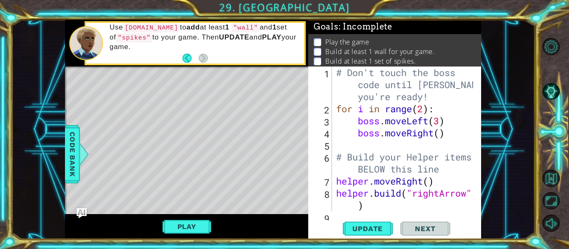
scroll to position [86, 0]
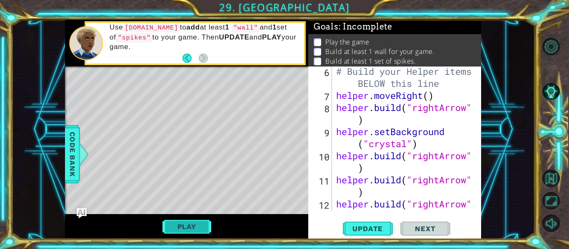
click at [193, 229] on button "Play" at bounding box center [186, 227] width 49 height 16
type textarea "[DOMAIN_NAME]("rightArrow")"
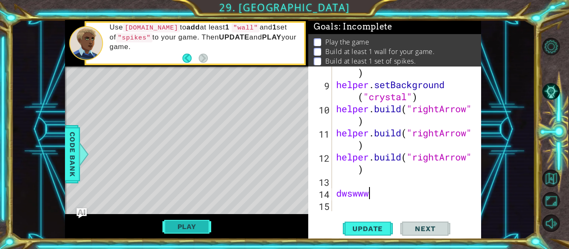
scroll to position [0, 1]
type textarea "d"
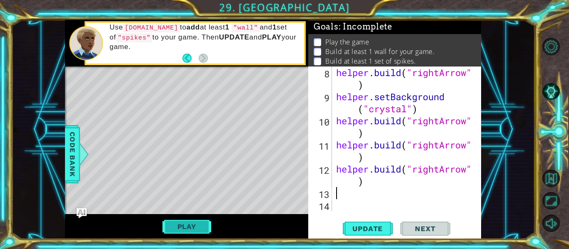
scroll to position [121, 0]
click at [193, 227] on button "Play" at bounding box center [186, 227] width 49 height 16
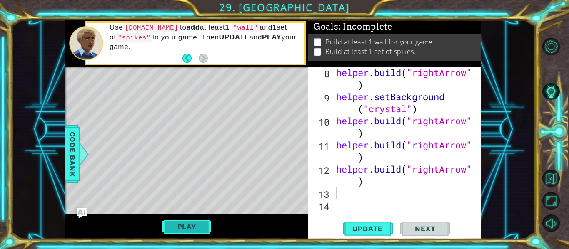
click at [187, 222] on button "Play" at bounding box center [186, 227] width 49 height 16
type textarea "[DOMAIN_NAME]("rightArrow")"
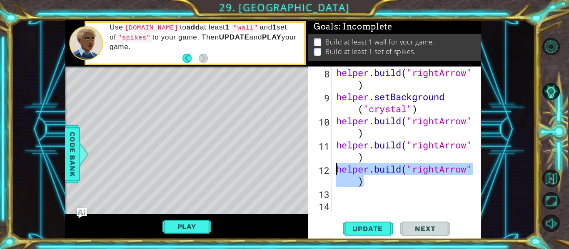
drag, startPoint x: 399, startPoint y: 186, endPoint x: 332, endPoint y: 167, distance: 69.2
click at [332, 167] on div "[DOMAIN_NAME]("rightArrow") 8 9 10 11 12 13 14 helper . build ( "rightArrow" ) …" at bounding box center [393, 139] width 171 height 145
click at [339, 200] on div "helper . build ( "rightArrow" ) helper . setBackground ( "crystal" ) helper . b…" at bounding box center [405, 157] width 143 height 181
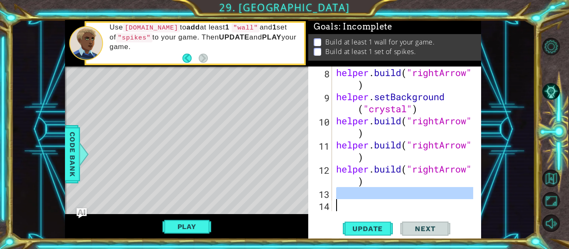
drag, startPoint x: 356, startPoint y: 186, endPoint x: 356, endPoint y: 196, distance: 10.0
click at [356, 187] on div "helper . build ( "rightArrow" ) helper . setBackground ( "crystal" ) helper . b…" at bounding box center [405, 157] width 143 height 181
type textarea "[DOMAIN_NAME]("rightArrow")"
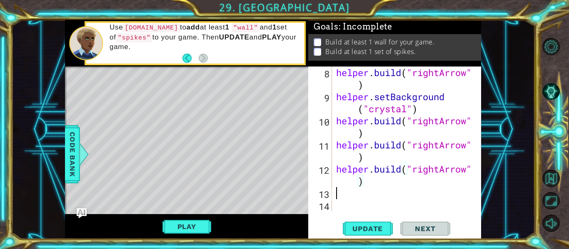
click at [355, 199] on div "helper . build ( "rightArrow" ) helper . setBackground ( "crystal" ) helper . b…" at bounding box center [405, 157] width 143 height 181
paste textarea "[DOMAIN_NAME]("rightArrow")"
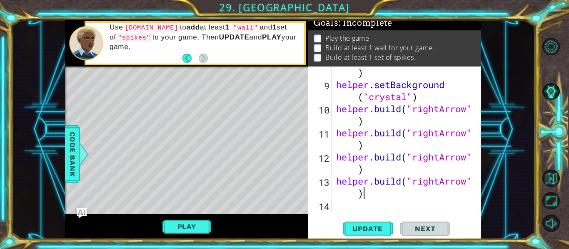
scroll to position [133, 0]
drag, startPoint x: 414, startPoint y: 183, endPoint x: 468, endPoint y: 182, distance: 53.3
click at [468, 182] on div "helper . build ( "rightArrow" ) helper . setBackground ( "crystal" ) helper . b…" at bounding box center [405, 145] width 143 height 181
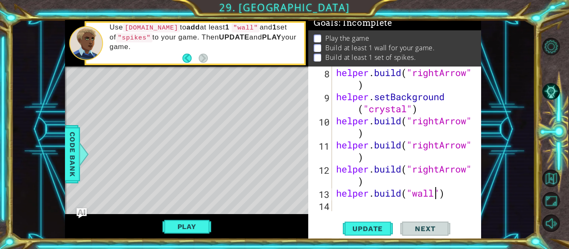
scroll to position [0, 5]
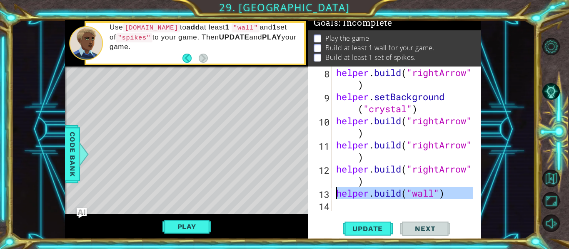
drag, startPoint x: 456, startPoint y: 200, endPoint x: 329, endPoint y: 194, distance: 126.8
click at [329, 194] on div "[DOMAIN_NAME]("wall") 8 9 10 11 12 13 14 helper . build ( "rightArrow" ) helper…" at bounding box center [393, 139] width 171 height 145
type textarea "[DOMAIN_NAME]("wall")"
click at [352, 203] on div "helper . build ( "rightArrow" ) helper . setBackground ( "crystal" ) helper . b…" at bounding box center [403, 139] width 139 height 145
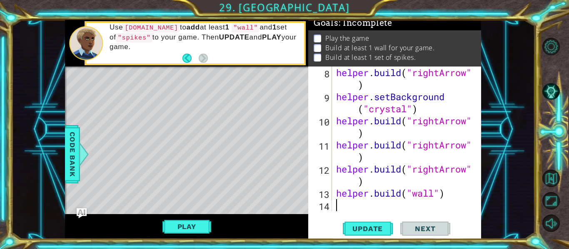
scroll to position [133, 0]
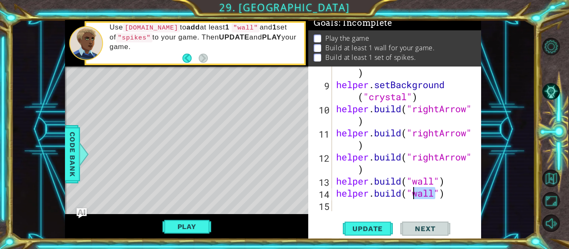
drag, startPoint x: 435, startPoint y: 194, endPoint x: 416, endPoint y: 191, distance: 19.8
click at [416, 191] on div "helper . build ( "rightArrow" ) helper . setBackground ( "crystal" ) helper . b…" at bounding box center [405, 145] width 143 height 181
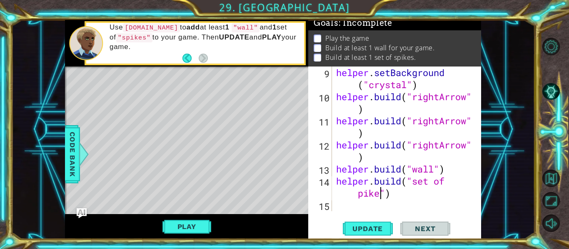
scroll to position [0, 7]
click at [377, 223] on button "Update" at bounding box center [368, 229] width 50 height 17
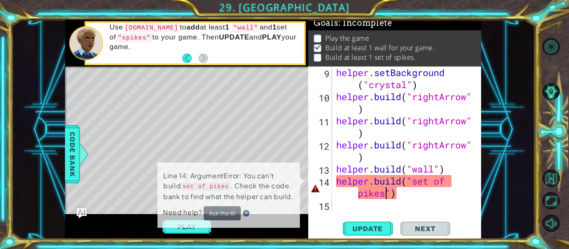
scroll to position [7, 0]
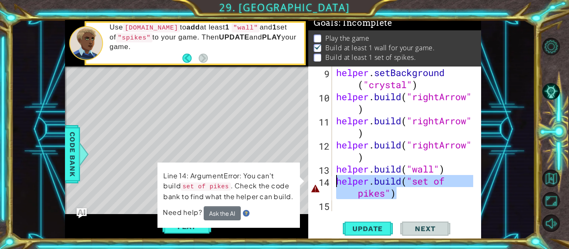
drag, startPoint x: 421, startPoint y: 198, endPoint x: 338, endPoint y: 185, distance: 83.9
click at [338, 185] on div "helper . setBackground ( "crystal" ) helper . build ( "rightArrow" ) helper . b…" at bounding box center [405, 157] width 143 height 181
click at [422, 181] on div "helper . setBackground ( "crystal" ) helper . build ( "rightArrow" ) helper . b…" at bounding box center [403, 139] width 139 height 145
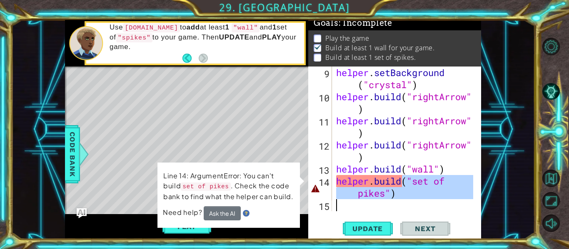
drag, startPoint x: 402, startPoint y: 181, endPoint x: 432, endPoint y: 205, distance: 38.8
click at [432, 205] on div "helper . setBackground ( "crystal" ) helper . build ( "rightArrow" ) helper . b…" at bounding box center [405, 157] width 143 height 181
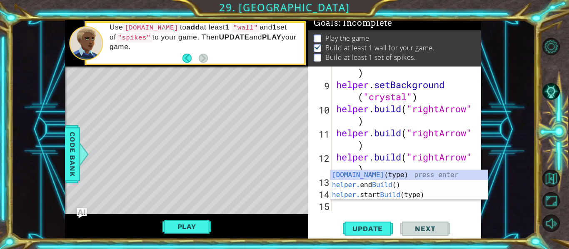
scroll to position [133, 0]
click at [403, 192] on div "[DOMAIN_NAME] (type) press enter helper. end Build () press enter helper. start…" at bounding box center [408, 195] width 157 height 50
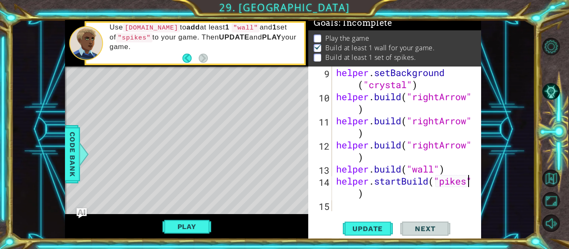
scroll to position [145, 0]
click at [365, 225] on span "Update" at bounding box center [367, 229] width 47 height 8
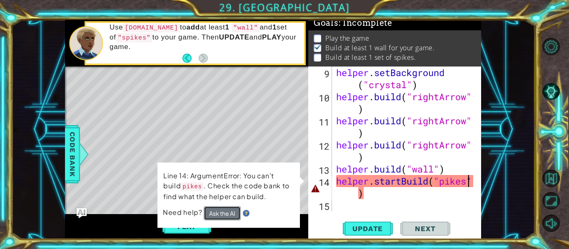
click at [209, 214] on button "Ask the AI" at bounding box center [222, 213] width 37 height 15
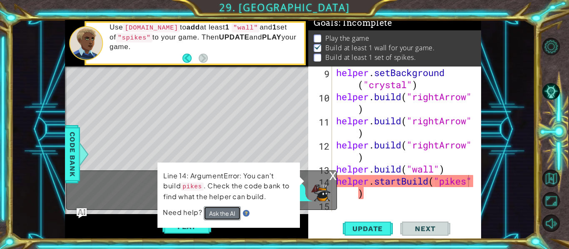
click at [209, 214] on button "Ask the AI" at bounding box center [222, 213] width 37 height 15
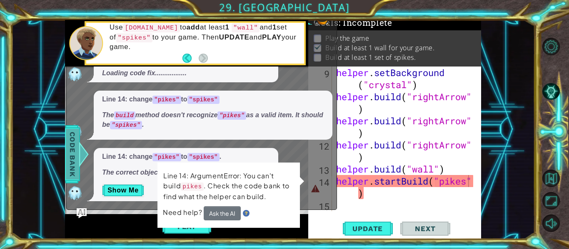
click at [80, 168] on div "Code Bank" at bounding box center [72, 154] width 15 height 58
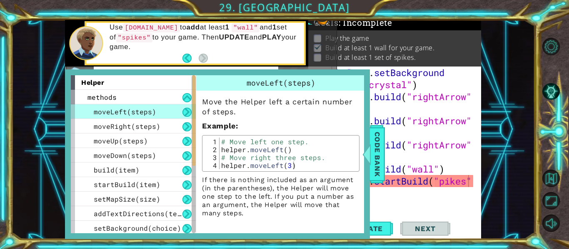
click at [369, 157] on div at bounding box center [366, 154] width 10 height 25
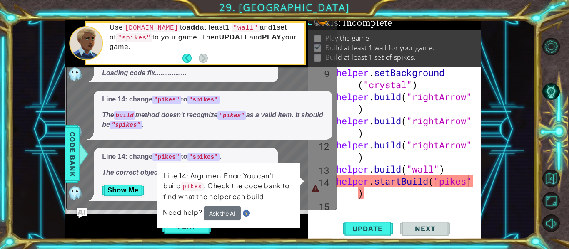
click at [438, 184] on div "helper . setBackground ( "crystal" ) helper . build ( "rightArrow" ) helper . b…" at bounding box center [405, 157] width 143 height 181
click at [441, 182] on div "helper . setBackground ( "crystal" ) helper . build ( "rightArrow" ) helper . b…" at bounding box center [405, 157] width 143 height 181
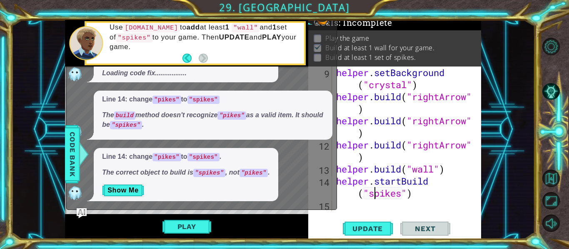
scroll to position [0, 5]
click at [366, 229] on span "Update" at bounding box center [367, 229] width 47 height 8
click at [197, 224] on button "Play" at bounding box center [186, 227] width 49 height 16
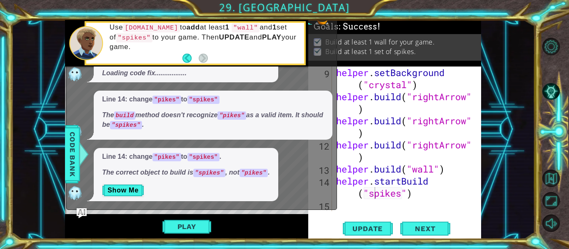
scroll to position [5, 0]
click at [415, 230] on span "Next" at bounding box center [424, 229] width 37 height 8
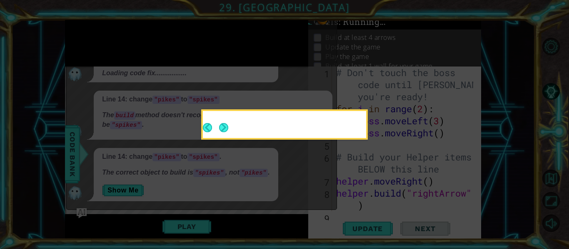
scroll to position [0, 0]
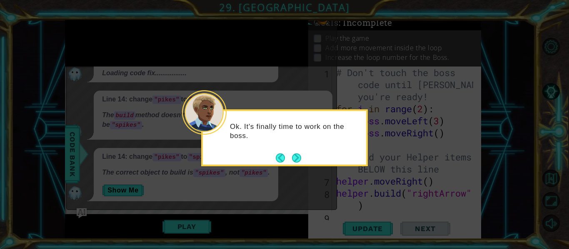
click at [299, 159] on button "Next" at bounding box center [296, 158] width 9 height 9
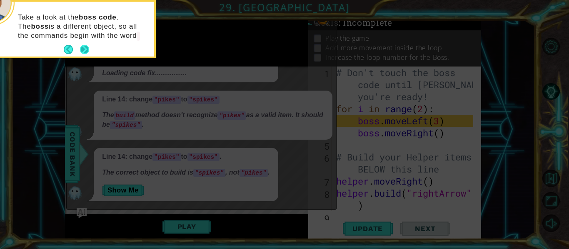
click at [86, 51] on button "Next" at bounding box center [85, 50] width 10 height 10
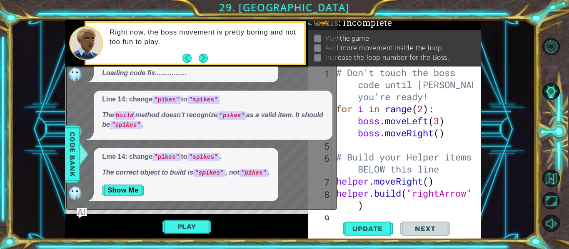
click at [85, 40] on div at bounding box center [86, 43] width 34 height 34
click at [200, 60] on button "Next" at bounding box center [203, 58] width 10 height 10
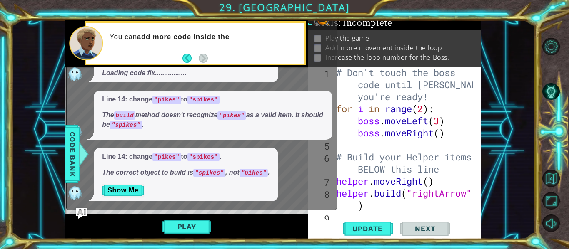
click at [83, 212] on img "Ask AI" at bounding box center [81, 213] width 11 height 11
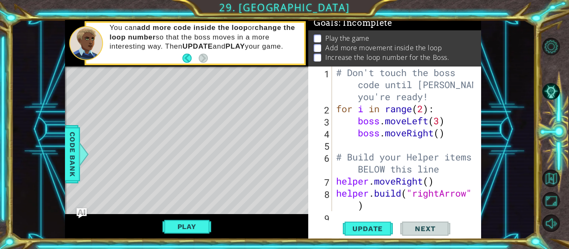
click at [182, 223] on button "Play" at bounding box center [186, 227] width 49 height 16
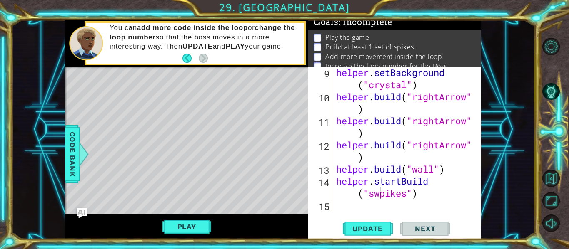
scroll to position [145, 0]
click at [189, 225] on button "Play" at bounding box center [186, 227] width 49 height 16
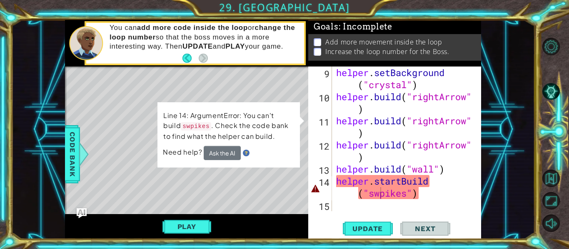
click at [389, 201] on div "helper . setBackground ( "crystal" ) helper . build ( "rightArrow" ) helper . b…" at bounding box center [405, 157] width 143 height 181
click at [379, 195] on div "helper . setBackground ( "crystal" ) helper . build ( "rightArrow" ) helper . b…" at bounding box center [405, 157] width 143 height 181
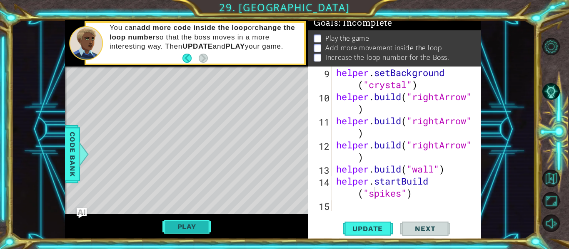
click at [194, 227] on button "Play" at bounding box center [186, 227] width 49 height 16
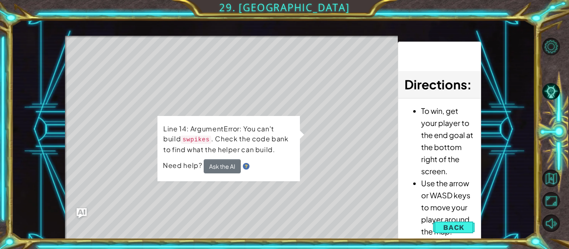
click at [436, 228] on button "Back" at bounding box center [454, 227] width 42 height 17
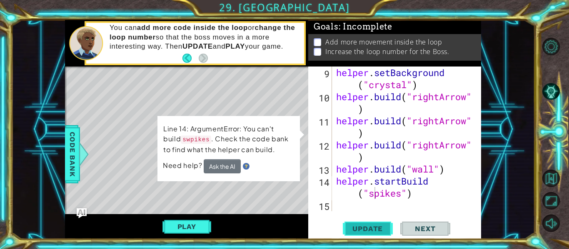
click at [366, 227] on span "Update" at bounding box center [367, 229] width 47 height 8
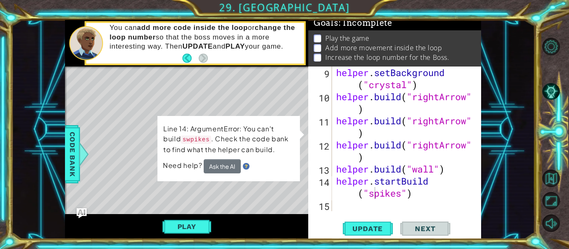
click at [199, 238] on div "Play" at bounding box center [186, 226] width 243 height 25
click at [191, 232] on button "Play" at bounding box center [186, 227] width 49 height 16
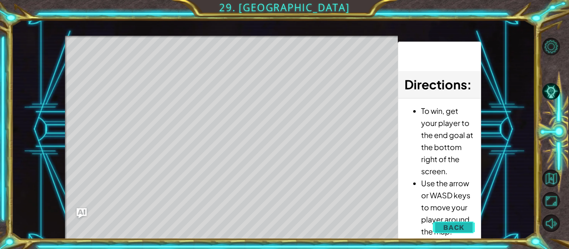
click at [458, 231] on span "Back" at bounding box center [453, 228] width 21 height 8
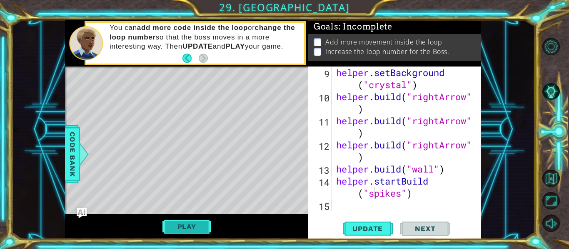
click at [174, 226] on button "Play" at bounding box center [186, 227] width 49 height 16
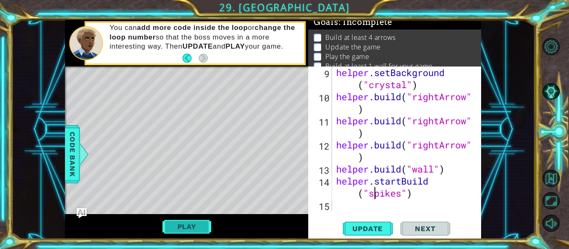
click at [187, 230] on button "Play" at bounding box center [186, 227] width 49 height 16
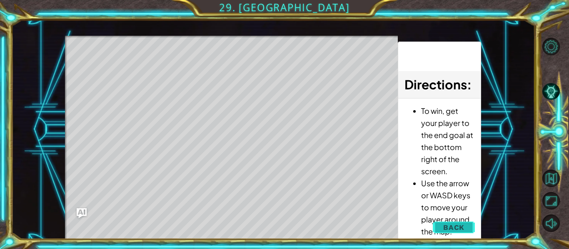
click at [446, 227] on span "Back" at bounding box center [453, 228] width 21 height 8
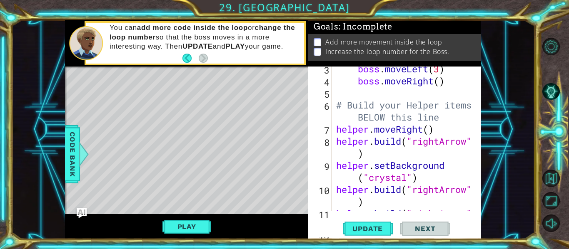
scroll to position [48, 0]
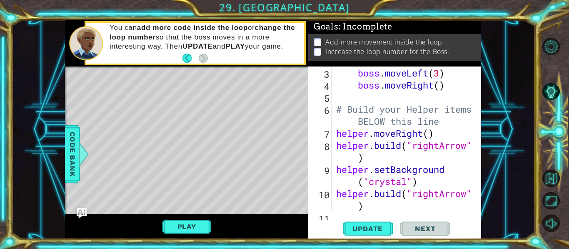
click at [427, 137] on div "for i in range ( 2 ) : boss . moveLeft ( 3 ) boss . moveRight ( ) # Build your …" at bounding box center [405, 145] width 143 height 181
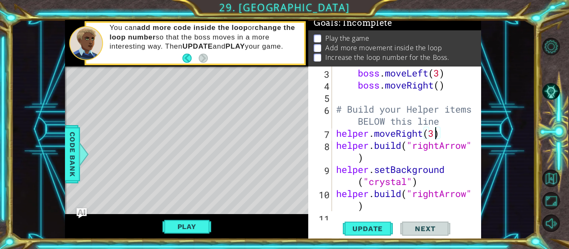
click at [440, 80] on div "for i in range ( 2 ) : boss . moveLeft ( 3 ) boss . moveRight ( ) # Build your …" at bounding box center [405, 145] width 143 height 181
click at [369, 234] on button "Update" at bounding box center [368, 229] width 50 height 17
click at [191, 232] on button "Play" at bounding box center [186, 227] width 49 height 16
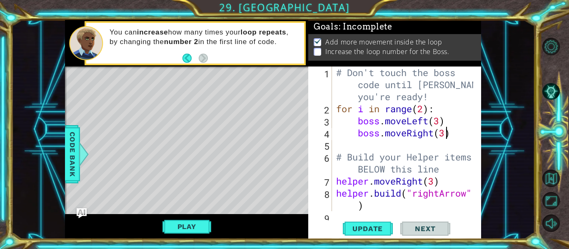
scroll to position [0, 0]
click at [425, 110] on div "# Don't touch the boss code until [PERSON_NAME] says you're ready! for i in ran…" at bounding box center [405, 169] width 143 height 205
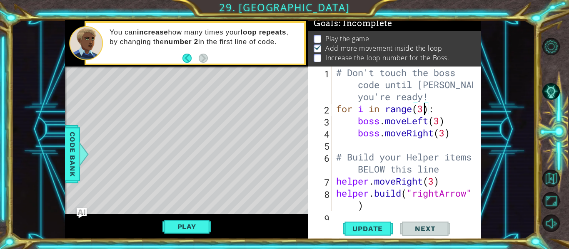
scroll to position [2, 0]
click at [191, 227] on button "Play" at bounding box center [186, 227] width 49 height 16
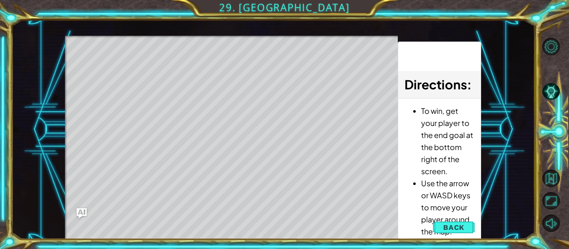
click at [454, 224] on span "Back" at bounding box center [453, 228] width 21 height 8
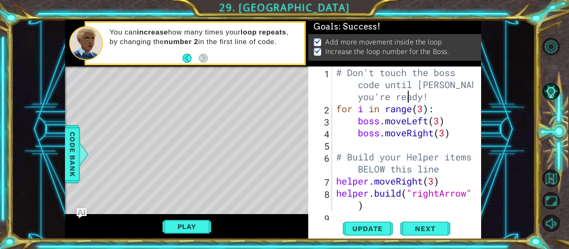
click at [407, 99] on div "# Don't touch the boss code until [PERSON_NAME] says you're ready! for i in ran…" at bounding box center [405, 169] width 143 height 205
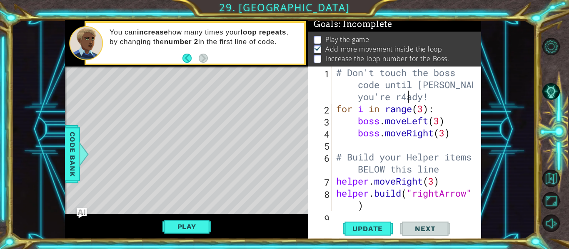
scroll to position [0, 13]
click at [424, 111] on div "# Don't touch the boss code until [PERSON_NAME] says you're rady! for i in rang…" at bounding box center [405, 169] width 143 height 205
type textarea "for i in range(4):"
click at [359, 228] on span "Update" at bounding box center [367, 229] width 47 height 8
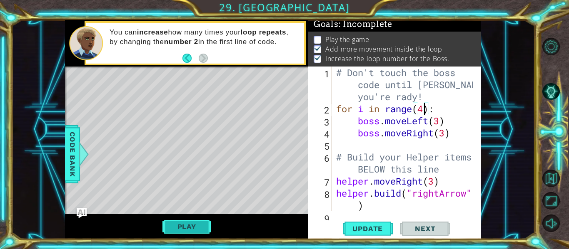
click at [196, 224] on button "Play" at bounding box center [186, 227] width 49 height 16
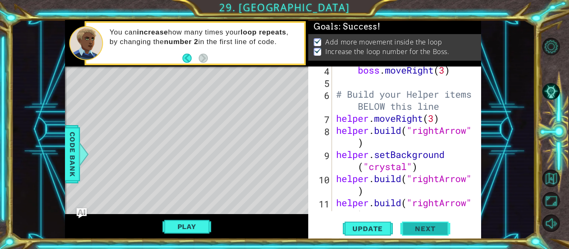
scroll to position [63, 0]
click at [434, 226] on span "Next" at bounding box center [424, 227] width 37 height 8
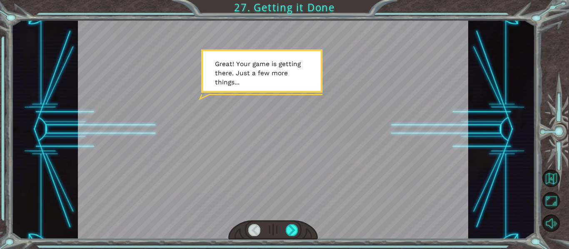
click at [258, 169] on div at bounding box center [273, 129] width 391 height 219
click at [291, 230] on div at bounding box center [292, 230] width 12 height 12
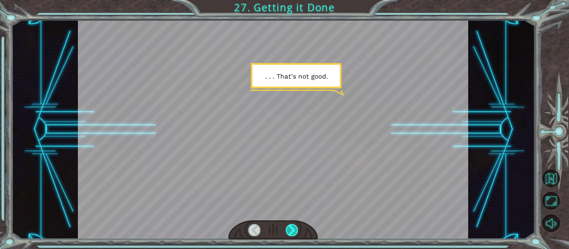
click at [291, 230] on div at bounding box center [292, 230] width 12 height 12
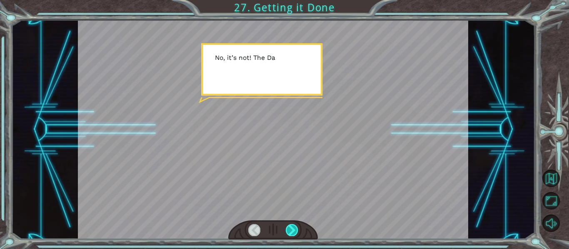
click at [291, 230] on div at bounding box center [292, 230] width 12 height 12
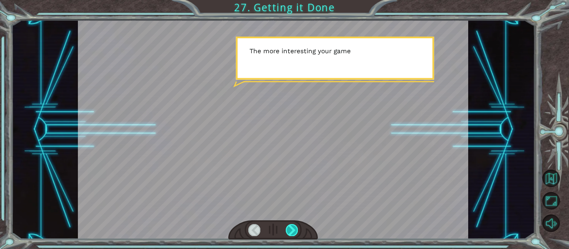
click at [291, 230] on div at bounding box center [292, 230] width 12 height 12
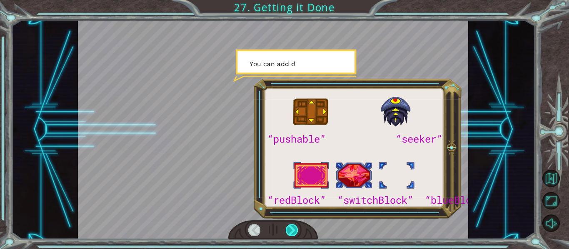
click at [291, 230] on div at bounding box center [292, 230] width 12 height 12
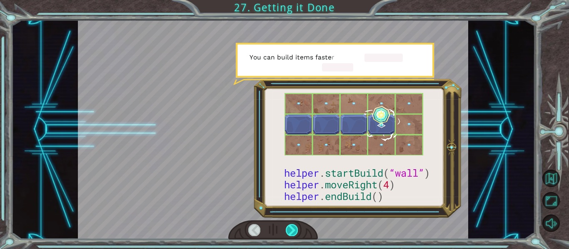
click at [291, 230] on div at bounding box center [292, 230] width 12 height 12
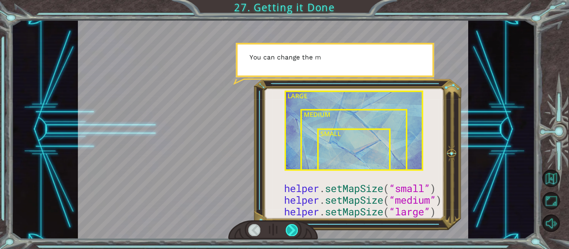
click at [291, 230] on div at bounding box center [292, 230] width 12 height 12
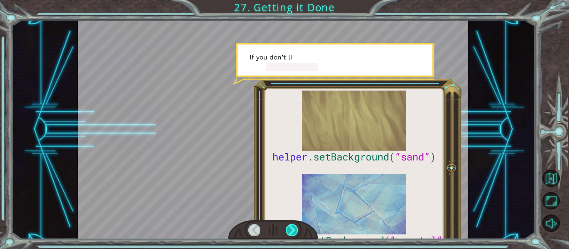
click at [291, 230] on div at bounding box center [292, 230] width 12 height 12
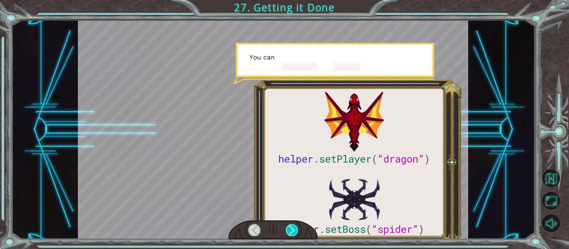
click at [291, 230] on div at bounding box center [292, 230] width 12 height 12
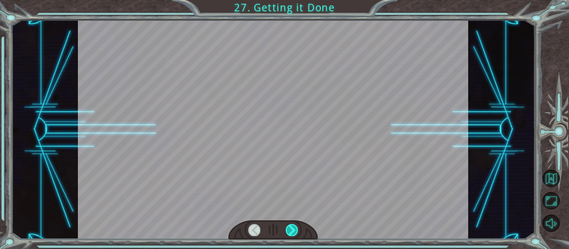
click at [291, 230] on div at bounding box center [292, 230] width 12 height 12
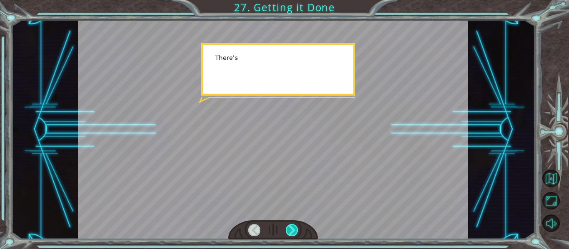
click at [291, 230] on div at bounding box center [292, 230] width 12 height 12
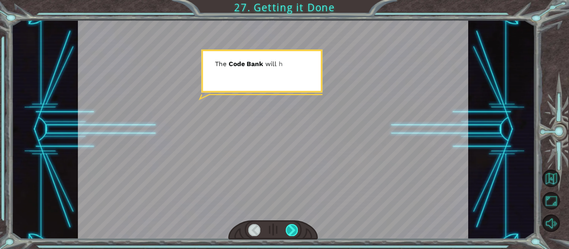
click at [291, 230] on div at bounding box center [292, 230] width 12 height 12
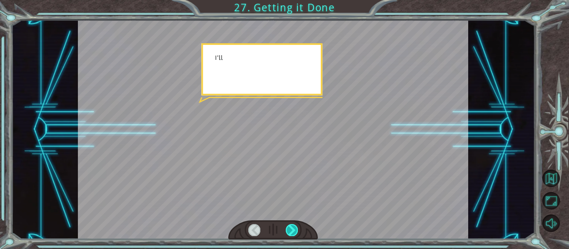
click at [291, 230] on div at bounding box center [292, 230] width 12 height 12
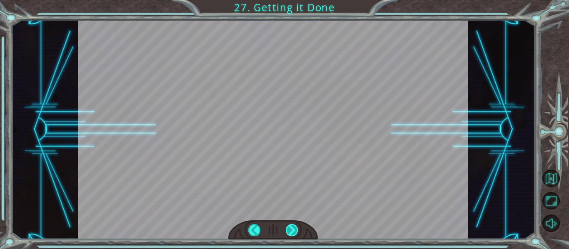
click at [291, 230] on div at bounding box center [292, 230] width 12 height 12
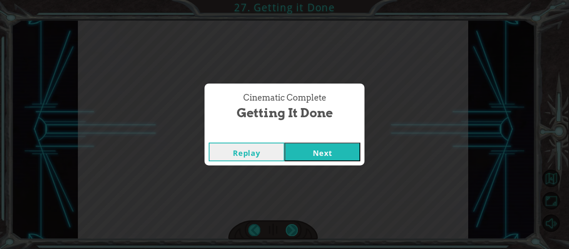
click at [291, 230] on div "Cinematic Complete Getting it Done Replay Next" at bounding box center [284, 124] width 569 height 249
click at [301, 152] on button "Next" at bounding box center [322, 152] width 76 height 19
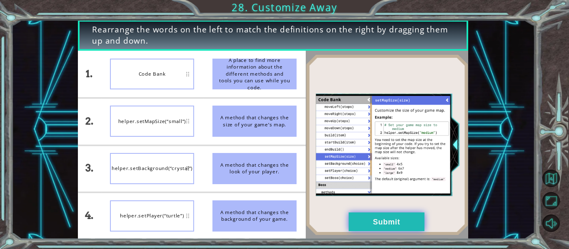
click at [383, 219] on button "Submit" at bounding box center [387, 222] width 76 height 19
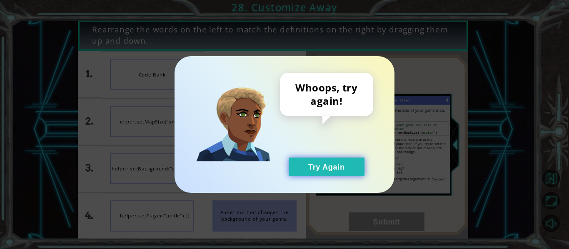
click at [316, 176] on button "Try Again" at bounding box center [327, 167] width 76 height 19
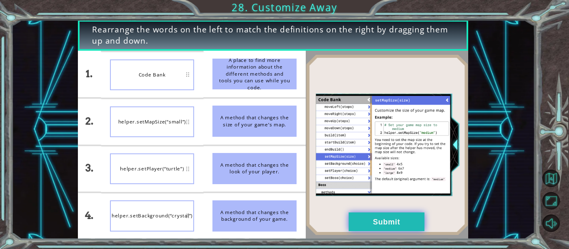
click at [396, 220] on button "Submit" at bounding box center [387, 222] width 76 height 19
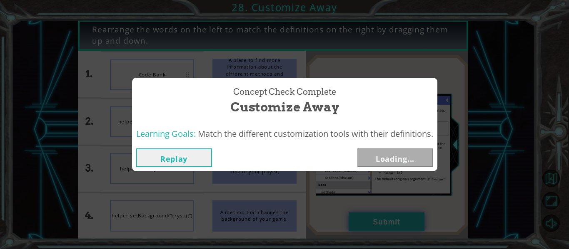
click at [396, 220] on div "Concept Check Complete Customize Away Learning Goals: Match the different custo…" at bounding box center [284, 124] width 569 height 249
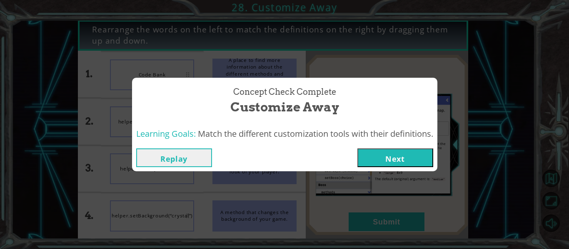
click at [389, 164] on button "Next" at bounding box center [395, 158] width 76 height 19
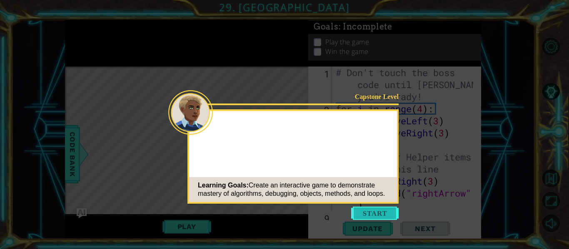
click at [375, 212] on button "Start" at bounding box center [374, 213] width 47 height 13
click at [375, 212] on icon at bounding box center [284, 124] width 569 height 249
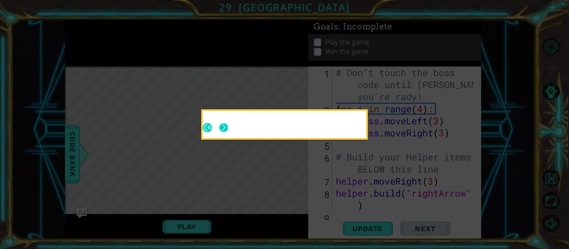
click at [221, 136] on footer at bounding box center [215, 128] width 25 height 20
click at [222, 130] on button "Next" at bounding box center [223, 127] width 9 height 9
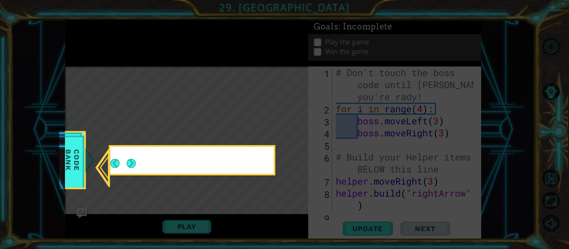
click at [127, 160] on button "Next" at bounding box center [132, 164] width 10 height 10
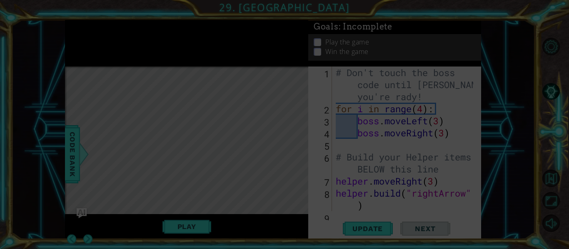
click at [128, 163] on icon at bounding box center [284, 124] width 569 height 249
click at [128, 163] on div "Level Map" at bounding box center [257, 189] width 385 height 245
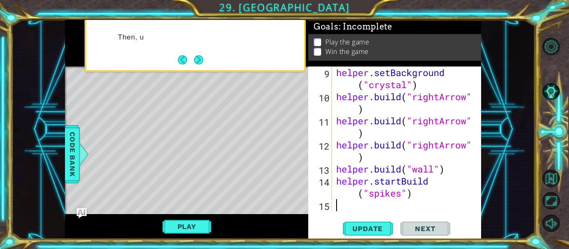
scroll to position [145, 0]
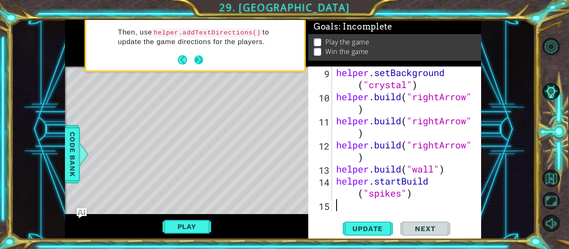
click at [202, 60] on button "Next" at bounding box center [198, 59] width 9 height 9
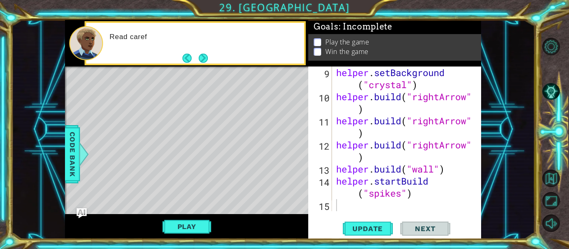
click at [202, 60] on button "Next" at bounding box center [204, 58] width 10 height 10
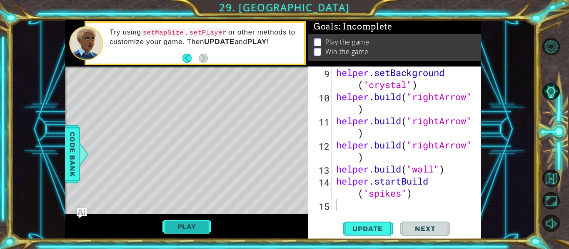
click at [195, 230] on button "Play" at bounding box center [186, 227] width 49 height 16
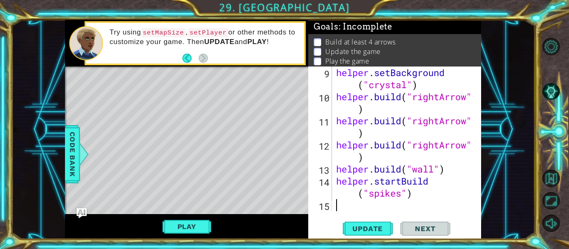
click at [242, 172] on div "Level Map" at bounding box center [257, 189] width 385 height 245
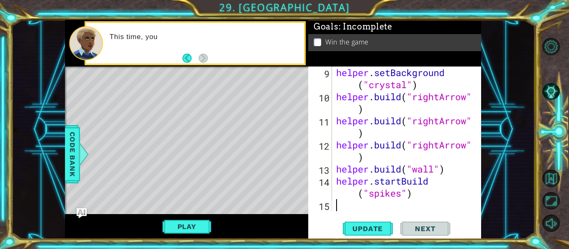
click at [197, 228] on button "Play" at bounding box center [186, 227] width 49 height 16
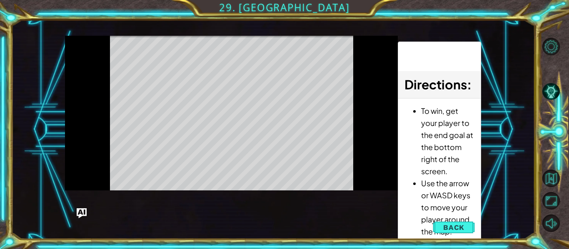
click at [276, 169] on div "Level Map" at bounding box center [257, 158] width 385 height 245
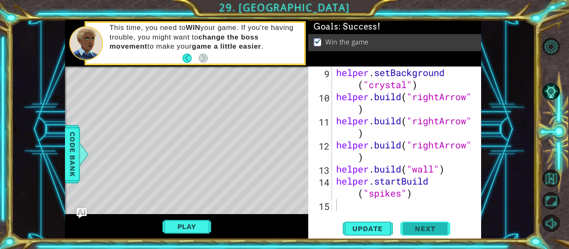
click at [406, 227] on button "Next" at bounding box center [425, 230] width 50 height 17
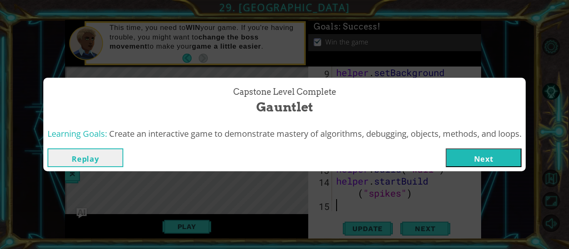
click at [493, 156] on button "Next" at bounding box center [484, 158] width 76 height 19
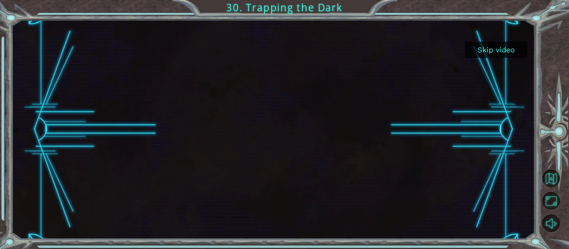
click at [502, 50] on button "Skip video" at bounding box center [496, 50] width 62 height 16
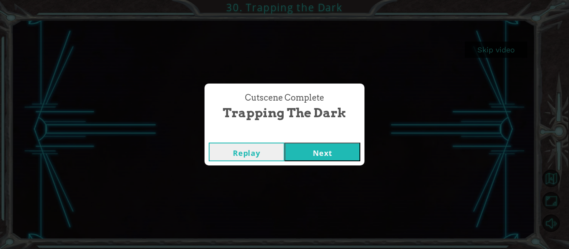
click at [322, 157] on button "Next" at bounding box center [322, 152] width 76 height 19
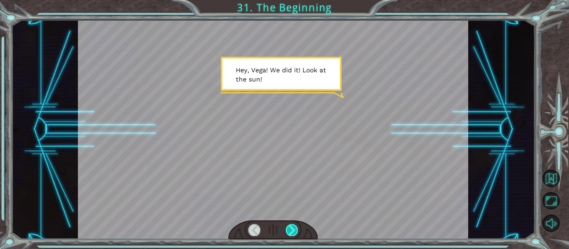
click at [294, 227] on div at bounding box center [292, 230] width 12 height 12
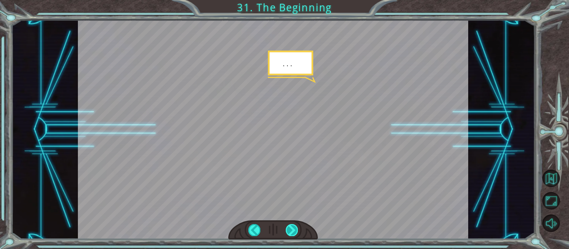
click at [294, 226] on div at bounding box center [292, 230] width 12 height 12
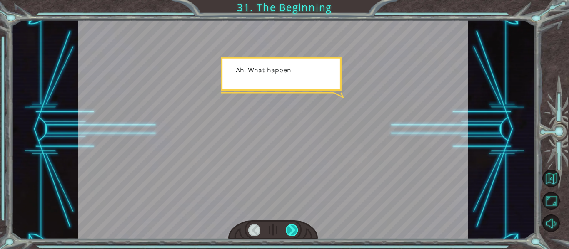
click at [294, 226] on div at bounding box center [292, 230] width 12 height 12
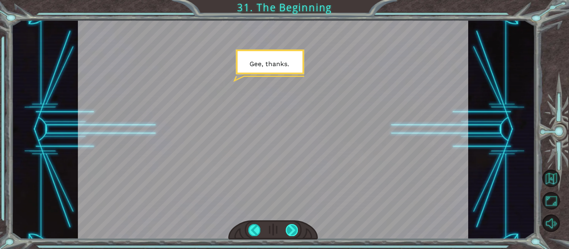
click at [293, 224] on div at bounding box center [273, 231] width 90 height 20
click at [293, 229] on div at bounding box center [292, 230] width 12 height 12
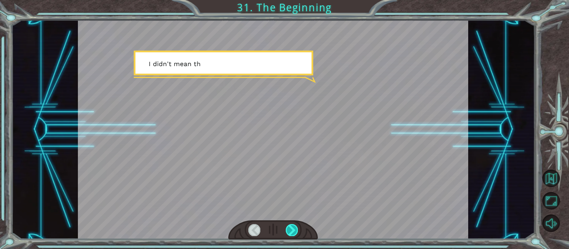
click at [292, 228] on div at bounding box center [292, 230] width 12 height 12
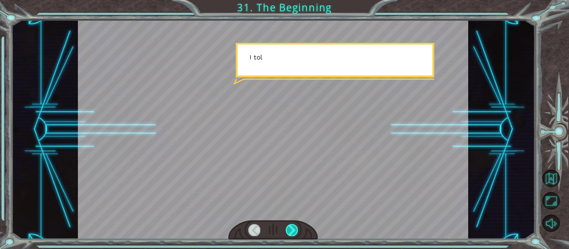
click at [292, 228] on div at bounding box center [292, 230] width 12 height 12
click at [291, 229] on div at bounding box center [292, 230] width 12 height 12
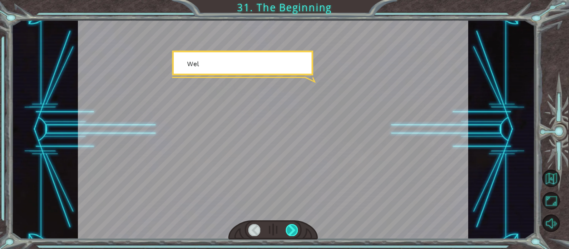
click at [291, 228] on div at bounding box center [292, 230] width 12 height 12
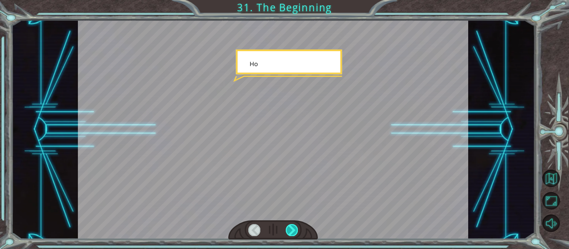
click at [291, 228] on div at bounding box center [292, 230] width 12 height 12
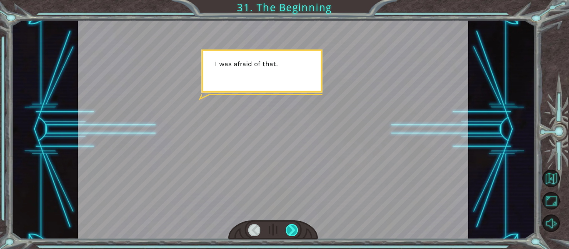
click at [291, 228] on div at bounding box center [292, 230] width 12 height 12
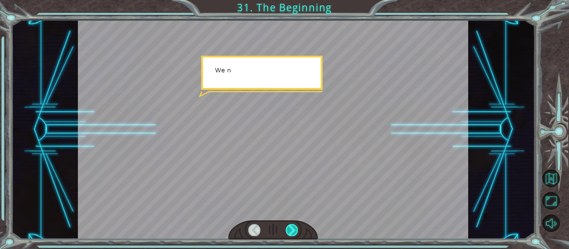
click at [291, 228] on div at bounding box center [292, 230] width 12 height 12
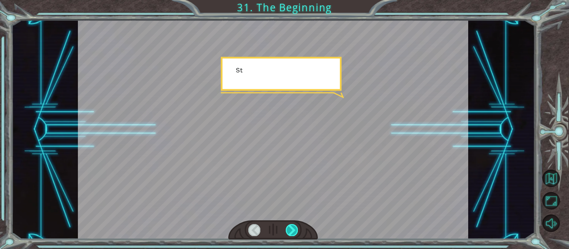
click at [291, 228] on div at bounding box center [292, 230] width 12 height 12
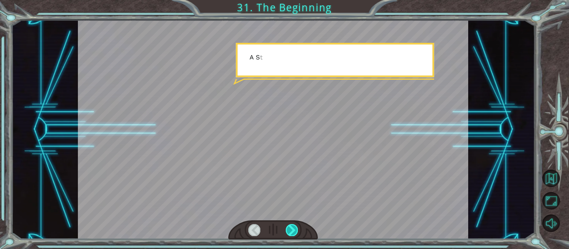
click at [291, 228] on div at bounding box center [292, 230] width 12 height 12
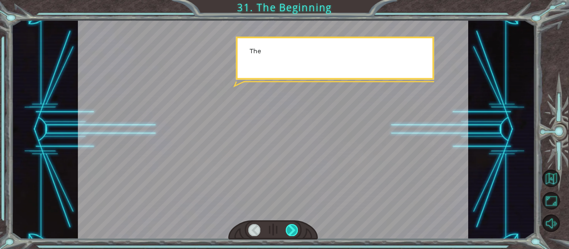
click at [291, 228] on div at bounding box center [292, 230] width 12 height 12
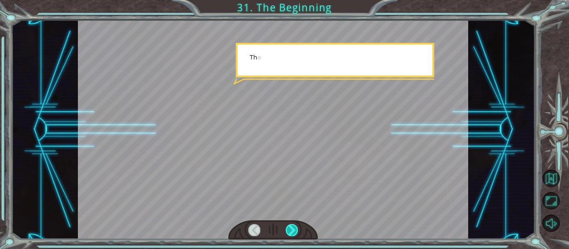
click at [291, 228] on div at bounding box center [292, 230] width 12 height 12
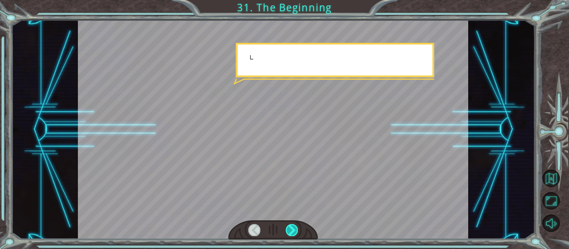
click at [291, 228] on div at bounding box center [292, 230] width 12 height 12
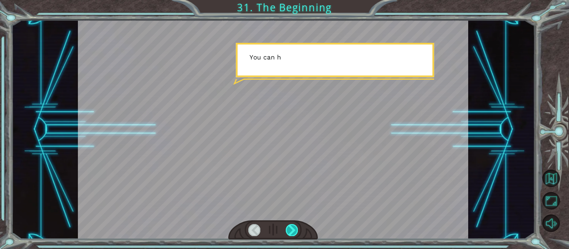
click at [291, 228] on div at bounding box center [292, 230] width 12 height 12
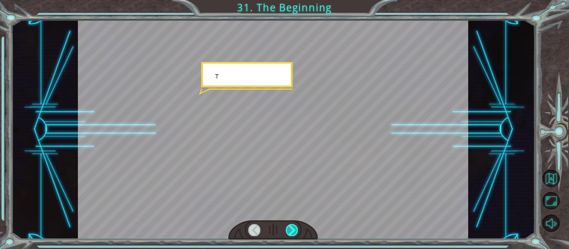
click at [291, 228] on div at bounding box center [292, 230] width 12 height 12
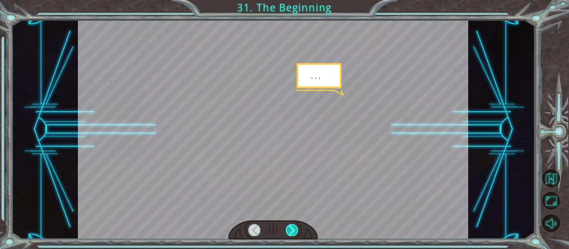
click at [291, 228] on div at bounding box center [292, 230] width 12 height 12
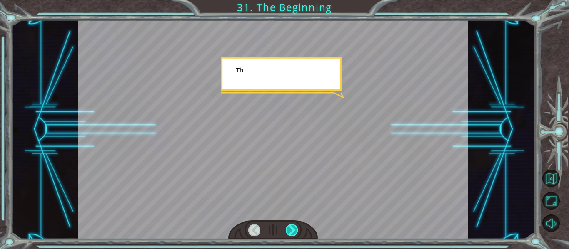
click at [291, 228] on div at bounding box center [292, 230] width 12 height 12
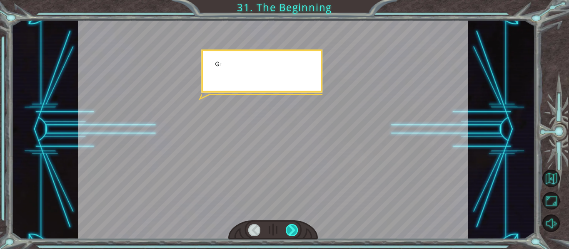
click at [291, 228] on div at bounding box center [292, 230] width 12 height 12
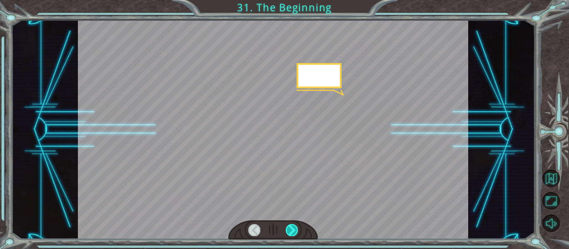
click at [291, 228] on div at bounding box center [292, 230] width 12 height 12
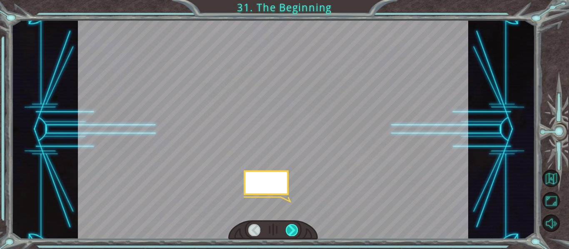
click at [291, 228] on div at bounding box center [292, 230] width 12 height 12
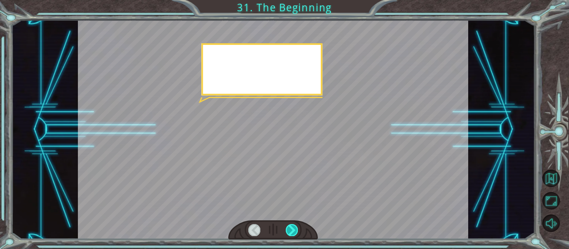
click at [291, 228] on div at bounding box center [292, 230] width 12 height 12
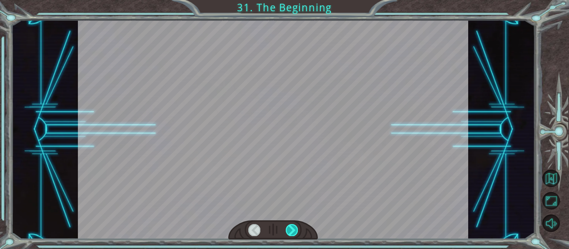
click at [291, 228] on div at bounding box center [292, 230] width 12 height 12
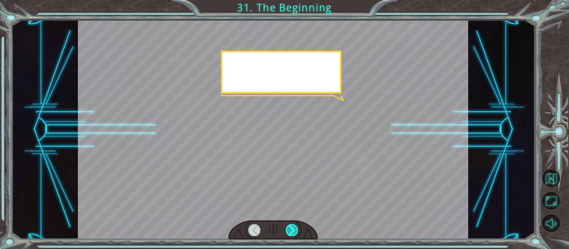
click at [291, 228] on div at bounding box center [292, 230] width 12 height 12
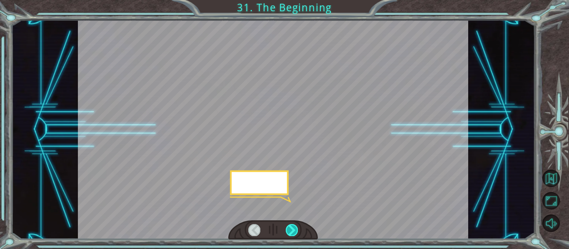
click at [291, 228] on div at bounding box center [292, 230] width 12 height 12
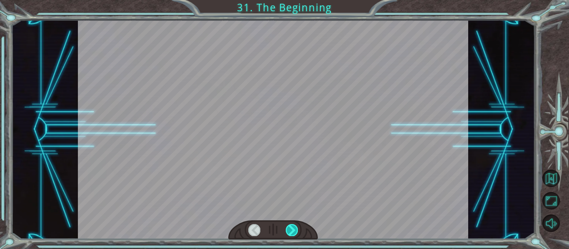
click at [291, 228] on div at bounding box center [292, 230] width 12 height 12
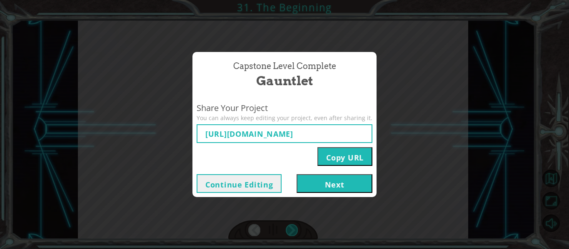
type input "[URL][DOMAIN_NAME]"
click at [339, 185] on button "Next" at bounding box center [335, 183] width 76 height 19
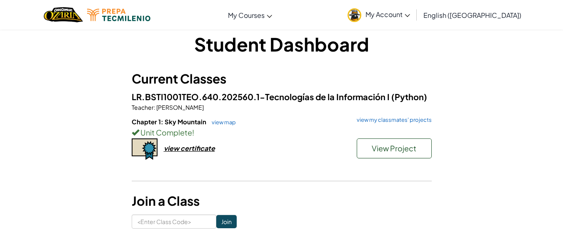
scroll to position [12, 0]
